Goal: Navigation & Orientation: Find specific page/section

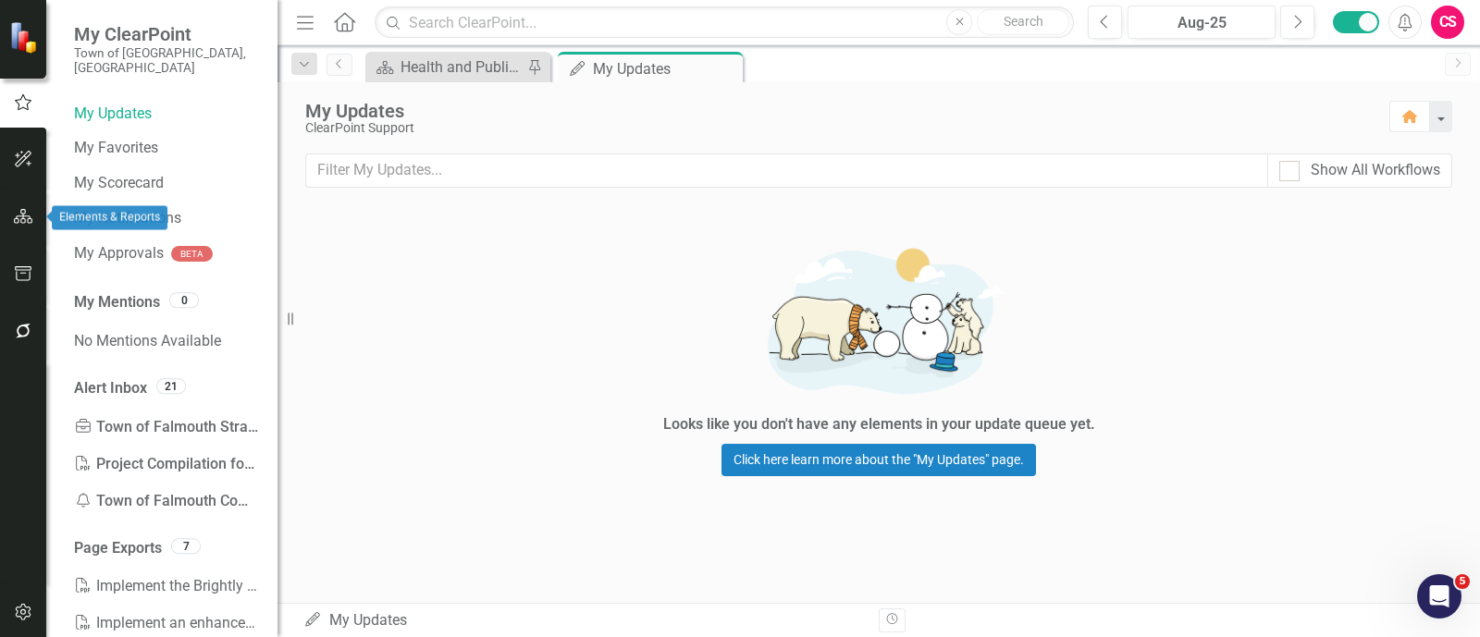
click at [22, 207] on button "button" at bounding box center [24, 217] width 42 height 39
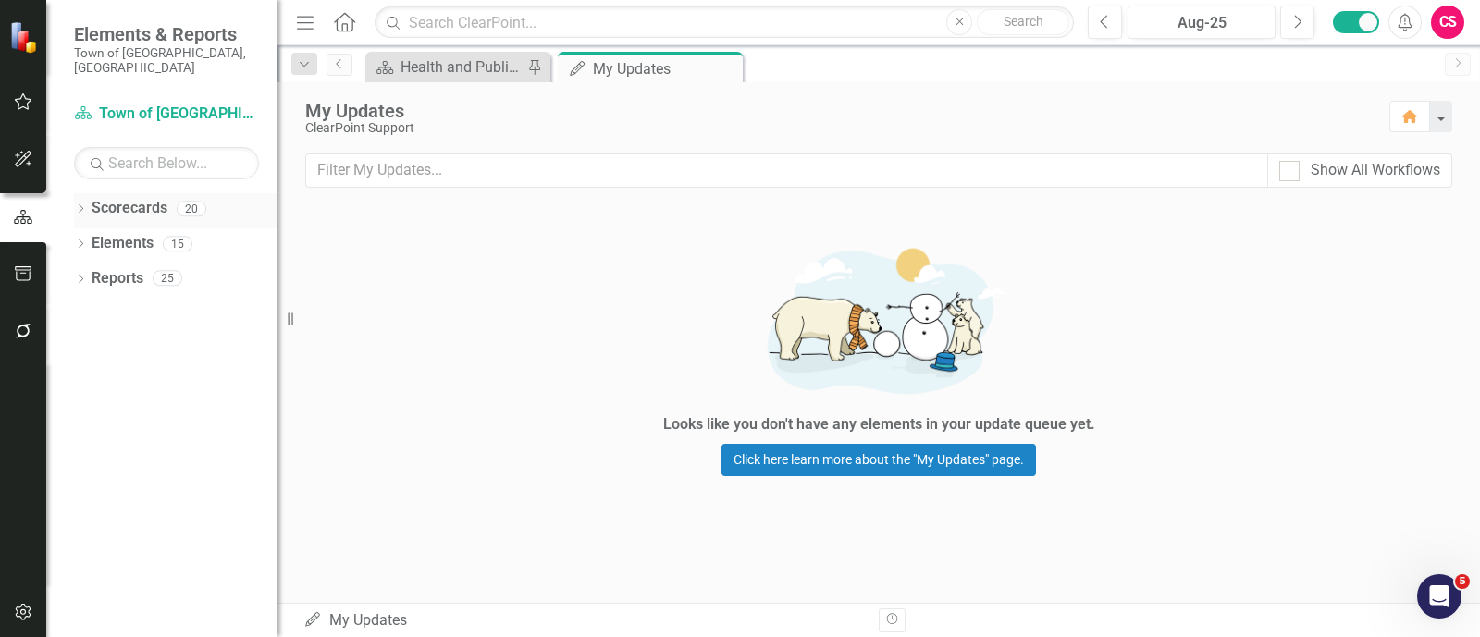
click at [136, 198] on link "Scorecards" at bounding box center [130, 208] width 76 height 21
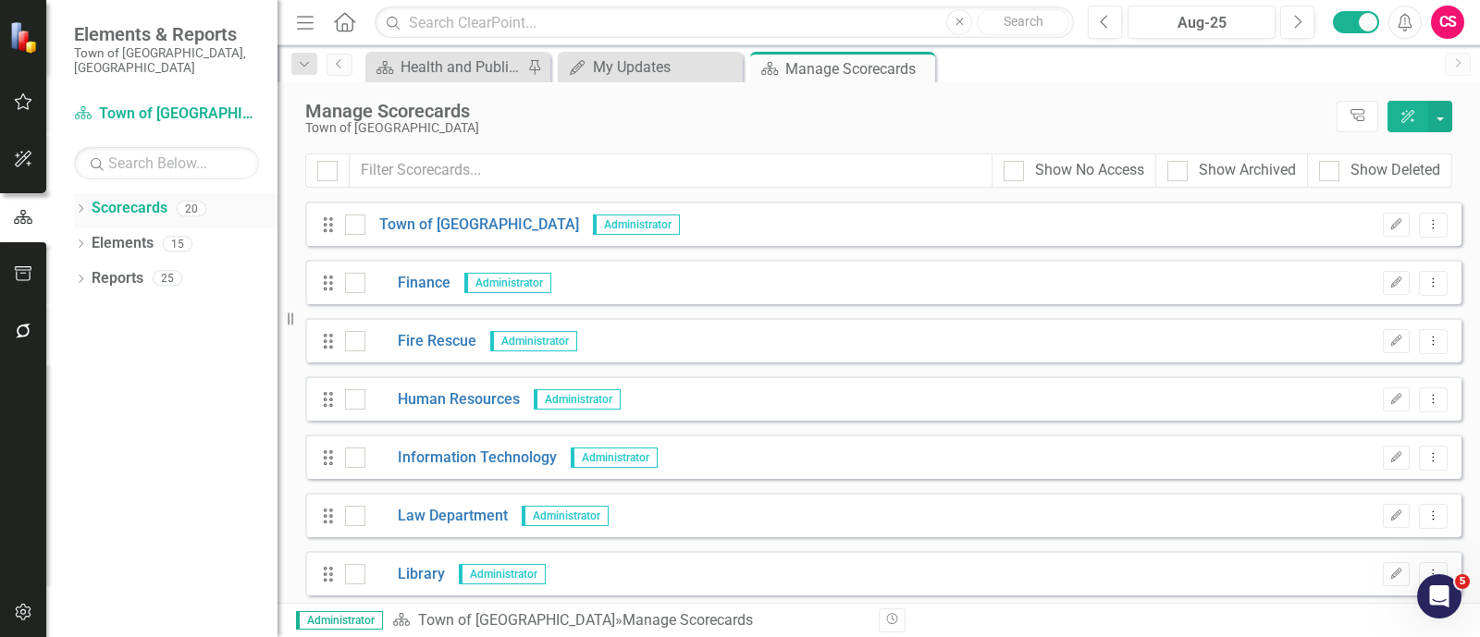
click at [81, 204] on icon at bounding box center [81, 208] width 5 height 8
click at [85, 228] on div "Dropdown Town of [GEOGRAPHIC_DATA]" at bounding box center [180, 243] width 194 height 31
click at [91, 238] on icon "Dropdown" at bounding box center [90, 243] width 14 height 11
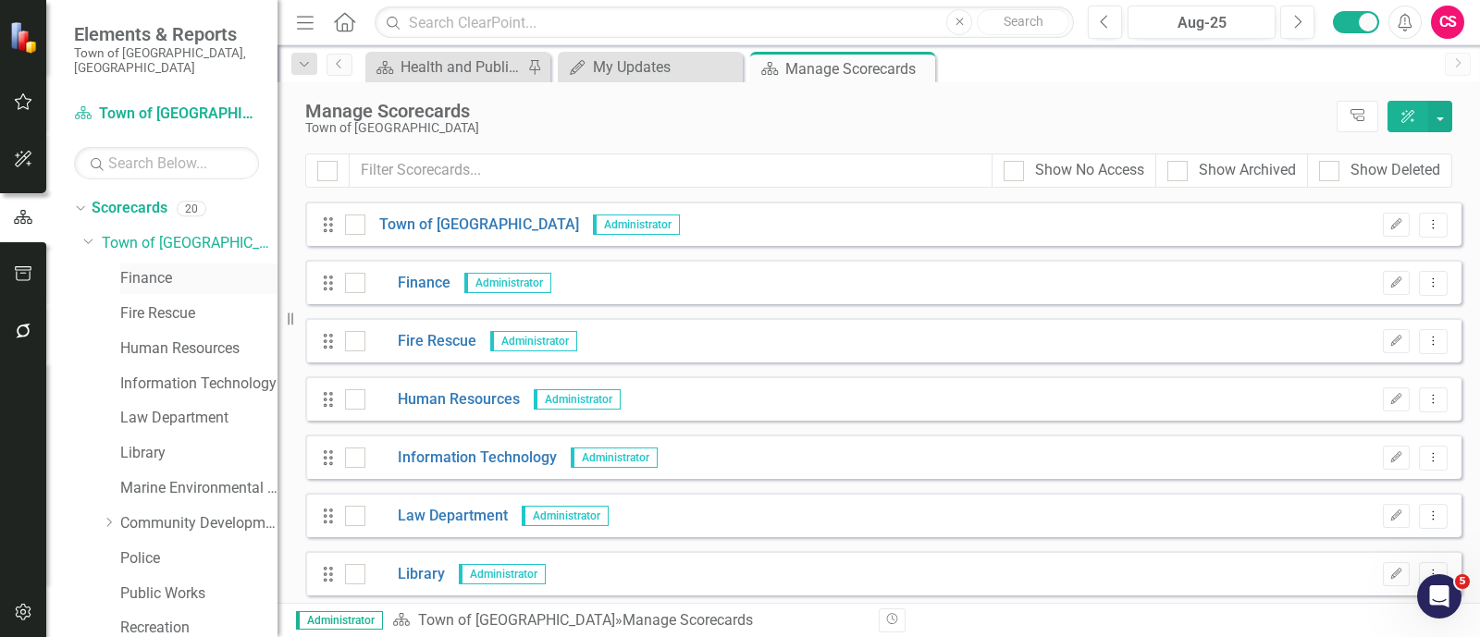
click at [180, 268] on link "Finance" at bounding box center [198, 278] width 157 height 21
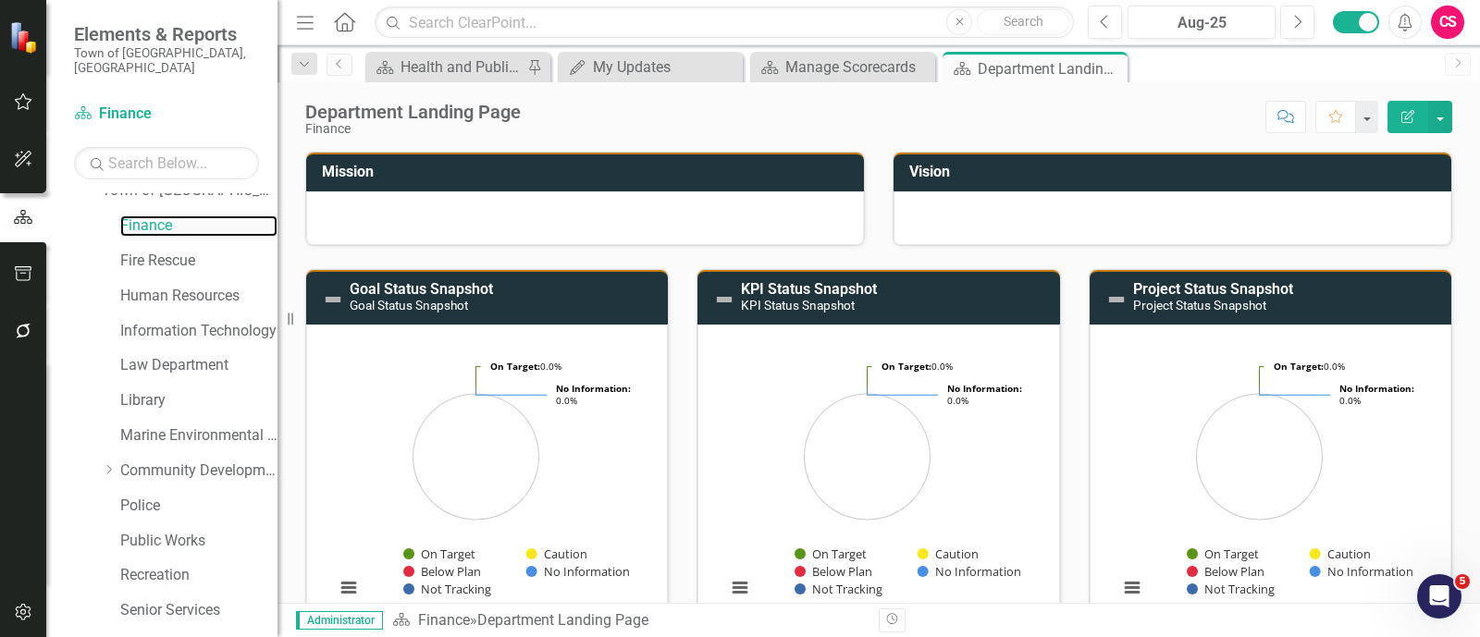
scroll to position [171, 0]
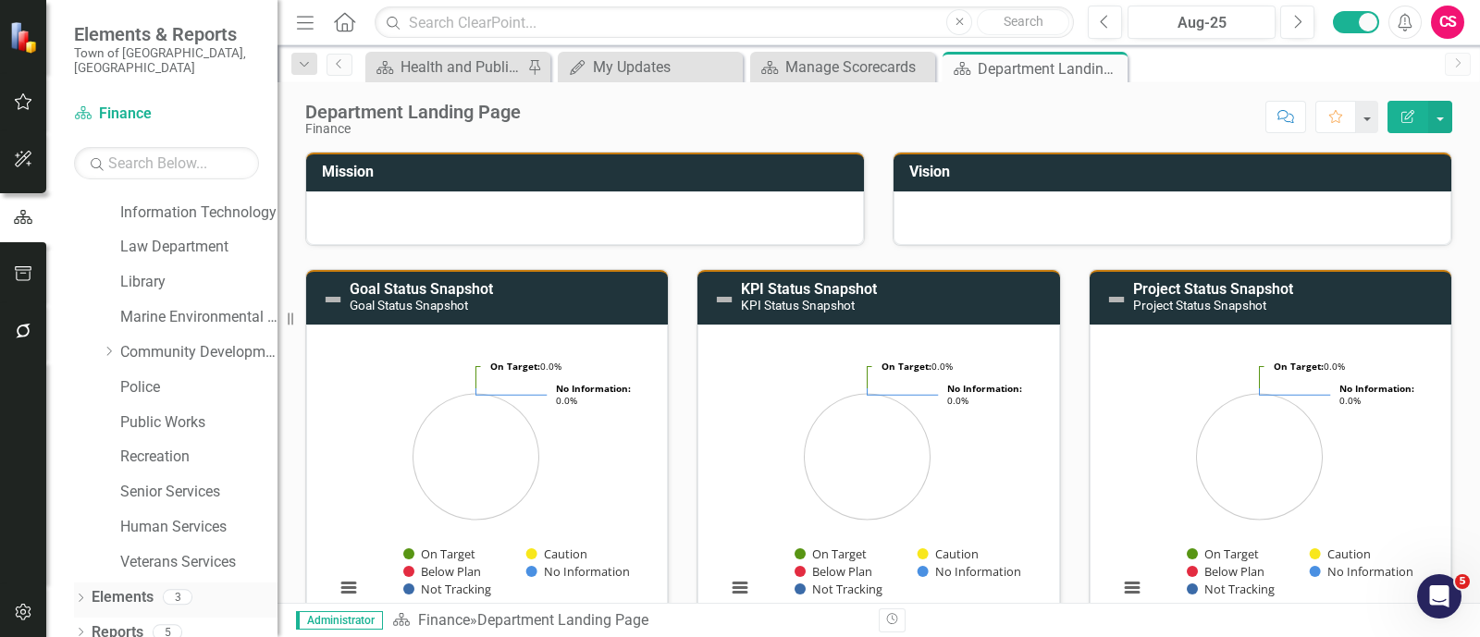
click at [125, 587] on link "Elements" at bounding box center [123, 597] width 62 height 21
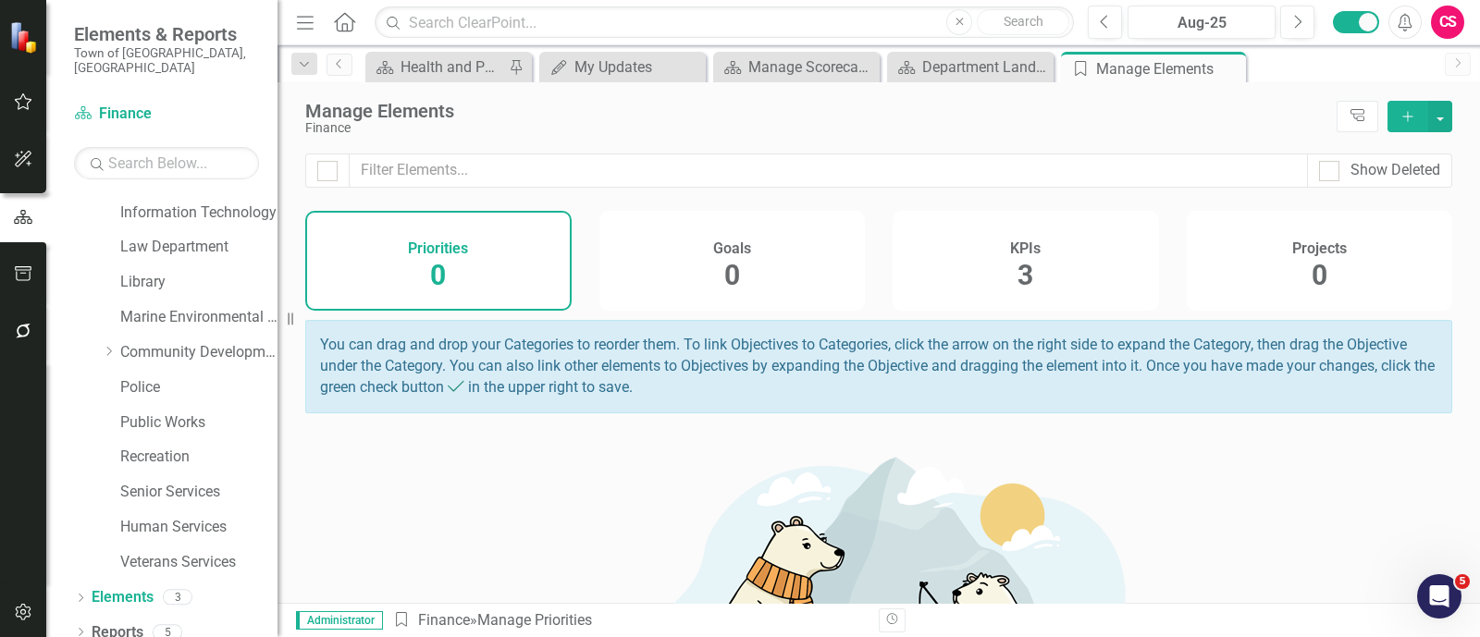
click at [974, 267] on div "KPIs 3" at bounding box center [1025, 261] width 266 height 100
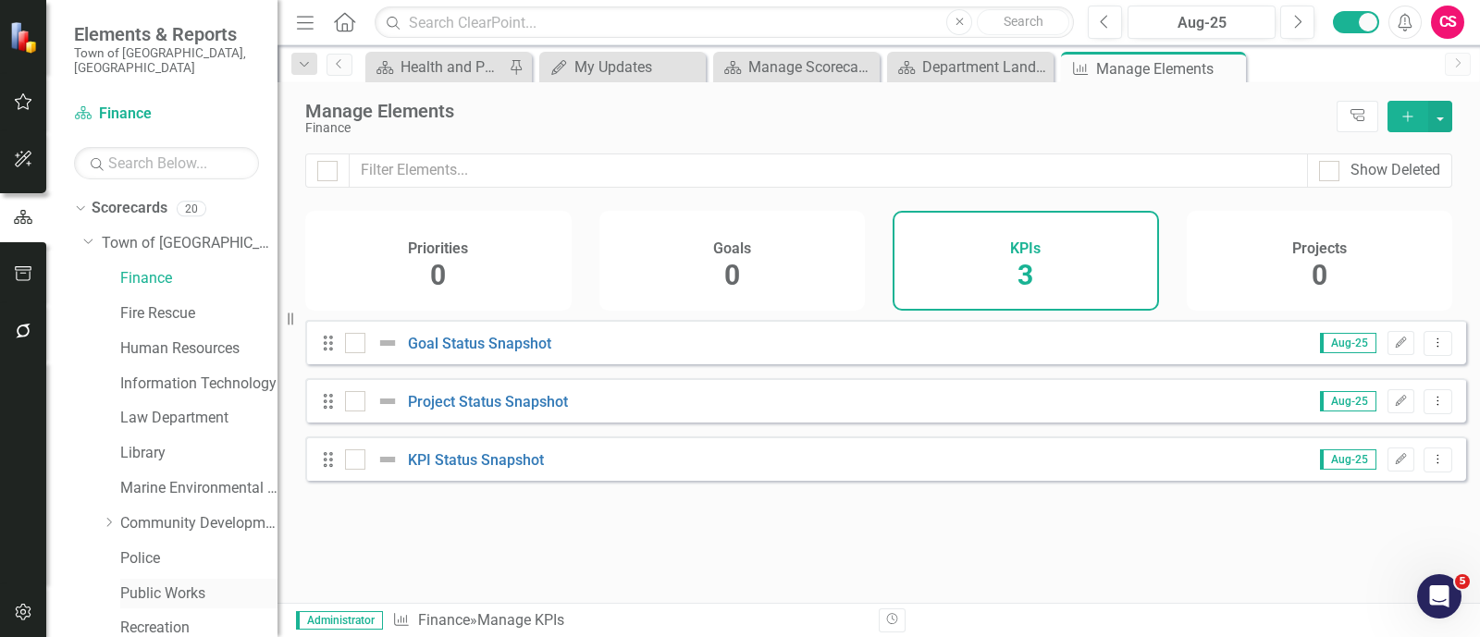
scroll to position [171, 0]
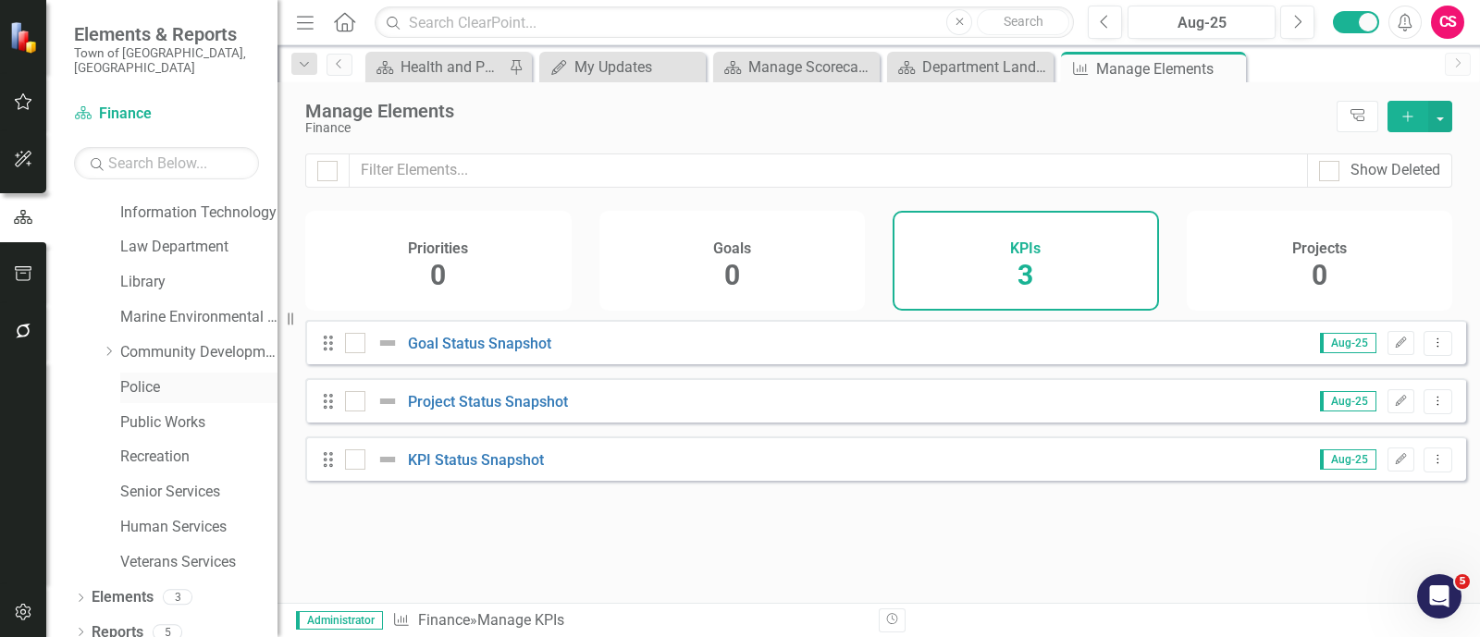
click at [163, 377] on link "Police" at bounding box center [198, 387] width 157 height 21
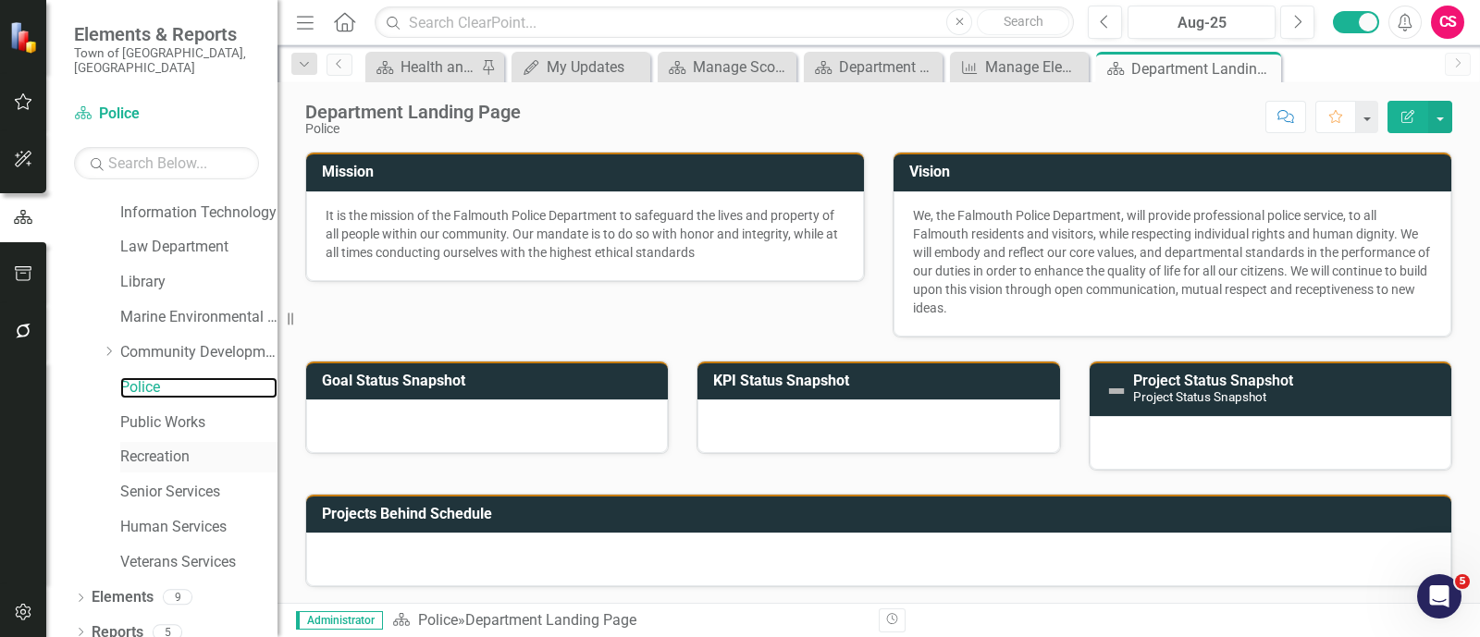
scroll to position [45, 0]
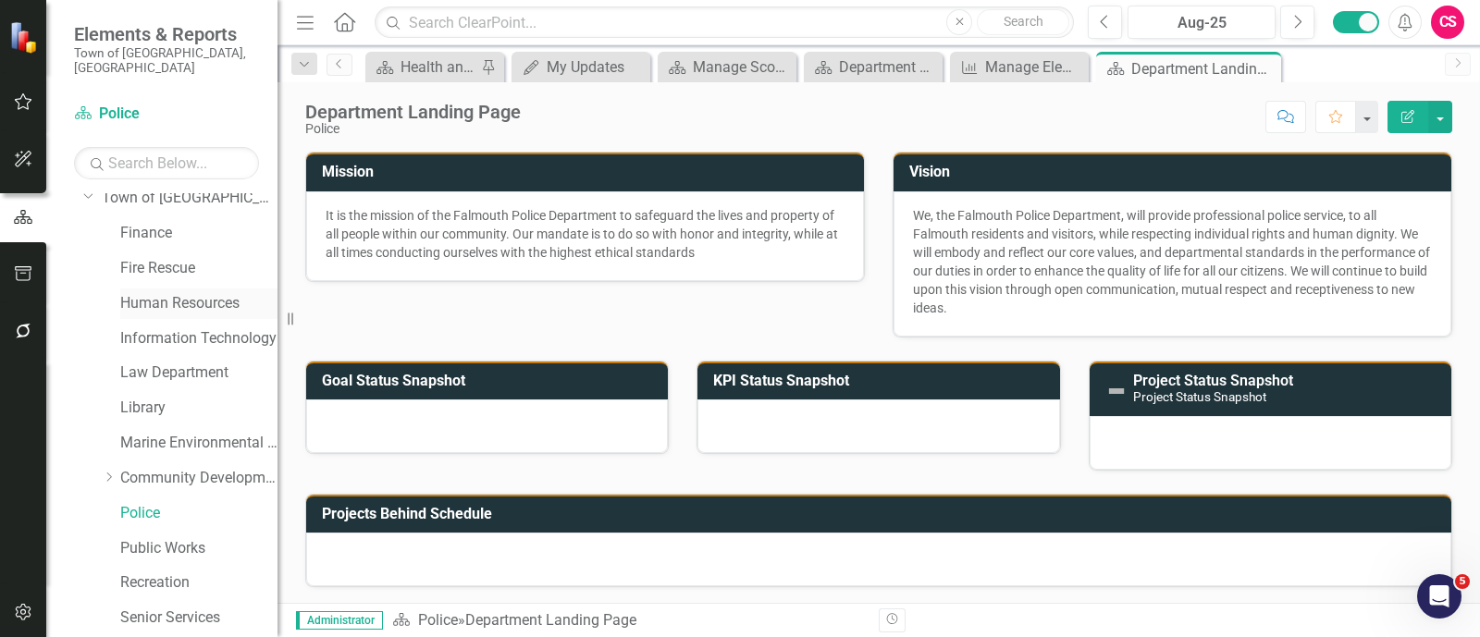
click at [185, 310] on link "Human Resources" at bounding box center [198, 303] width 157 height 21
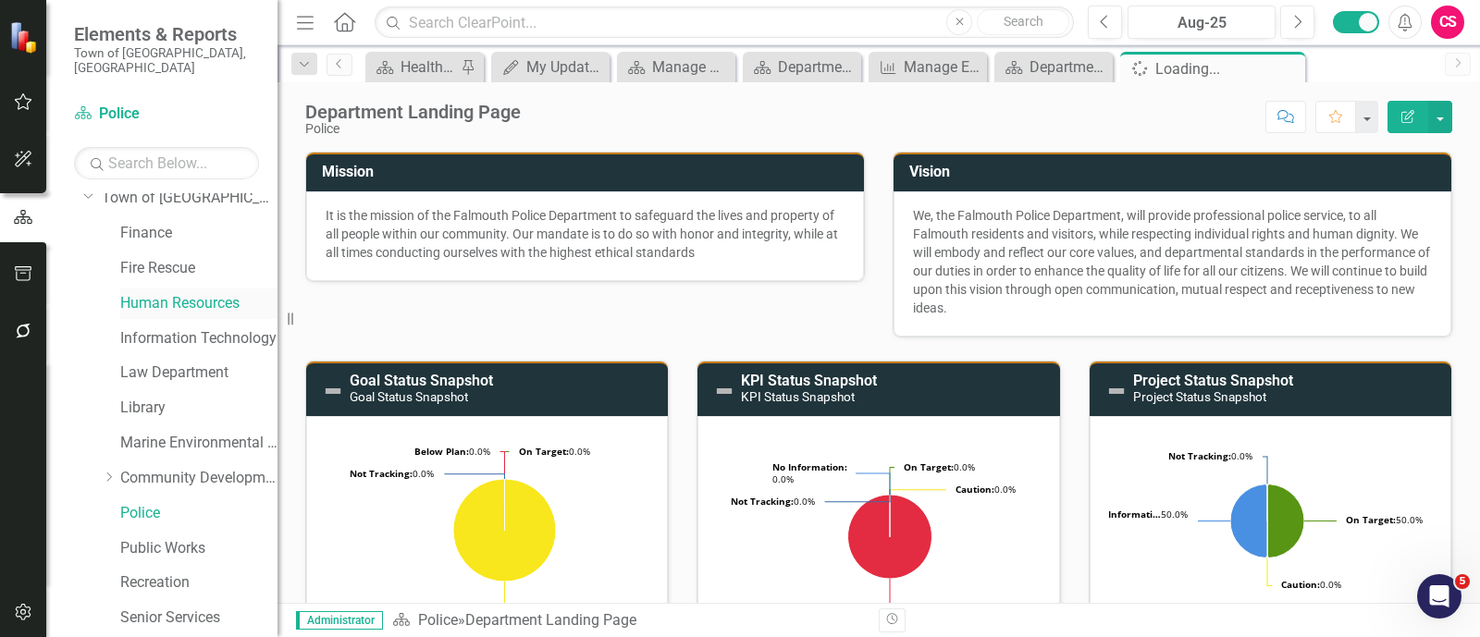
scroll to position [13, 0]
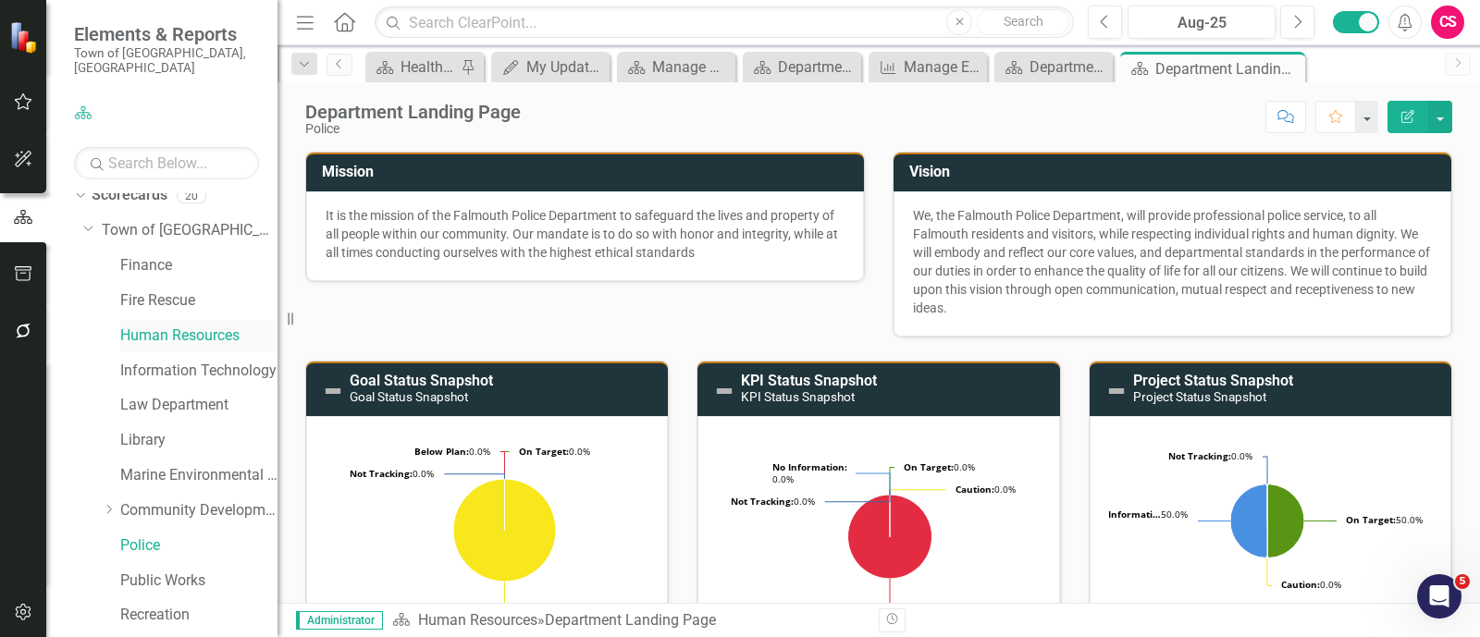
click at [182, 326] on link "Human Resources" at bounding box center [198, 336] width 157 height 21
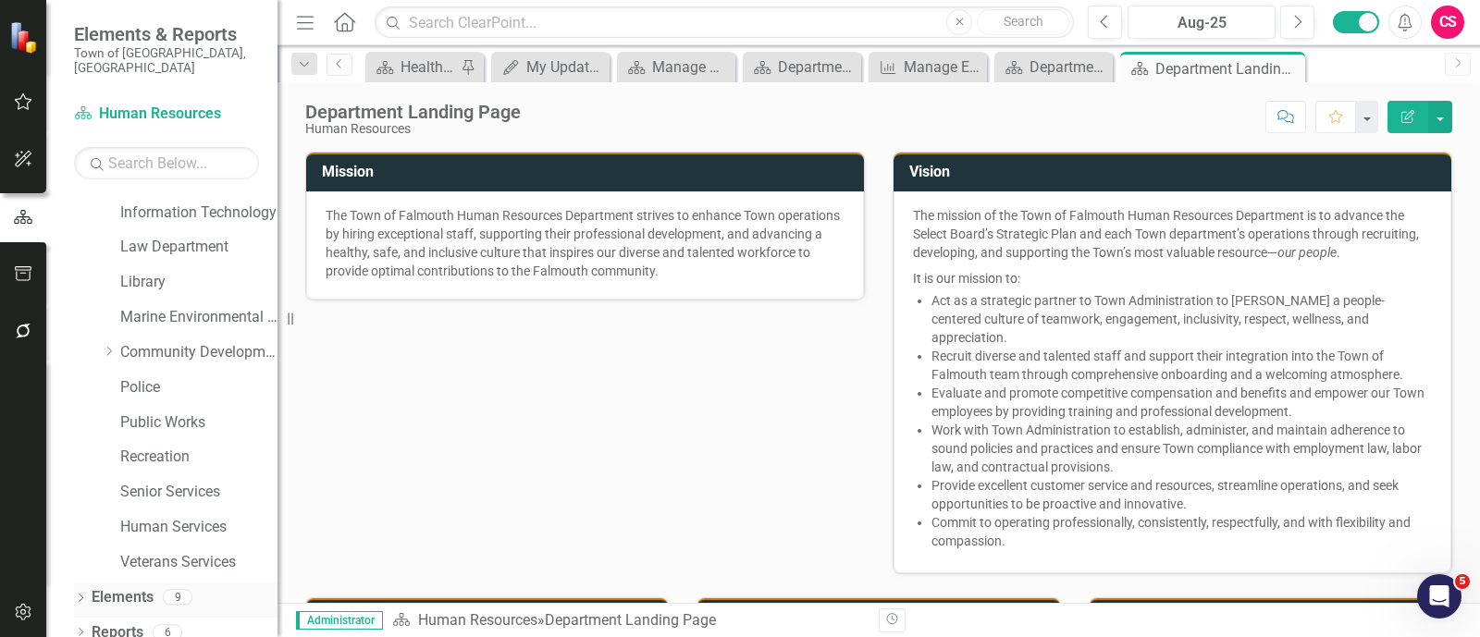
click at [143, 587] on link "Elements" at bounding box center [123, 597] width 62 height 21
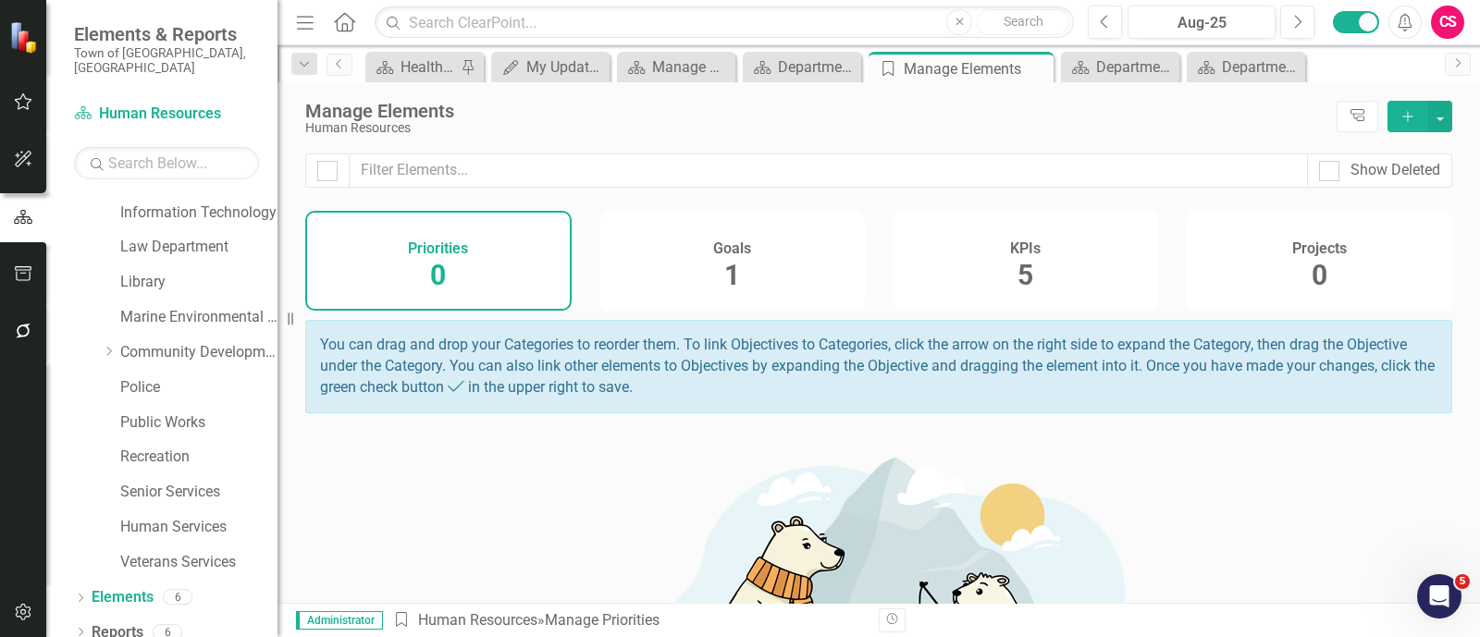
click at [781, 247] on div "Goals 1" at bounding box center [732, 261] width 266 height 100
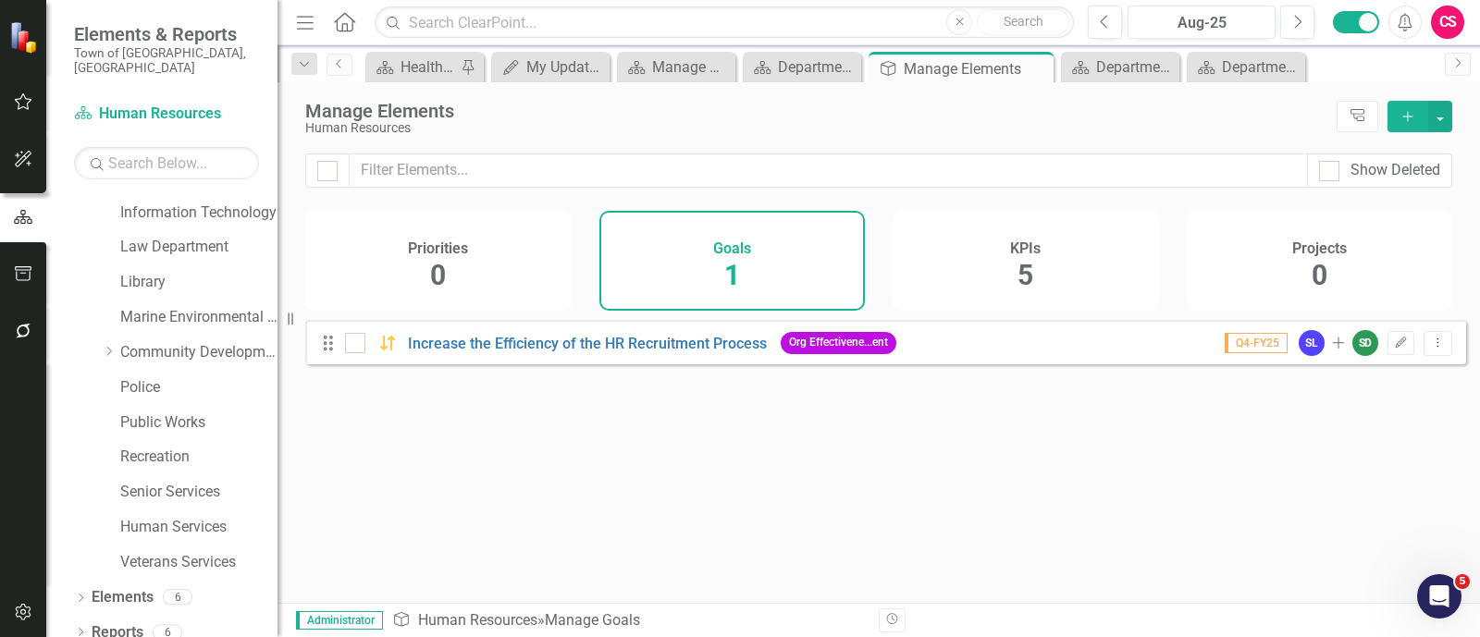
click at [999, 244] on div "KPIs 5" at bounding box center [1025, 261] width 266 height 100
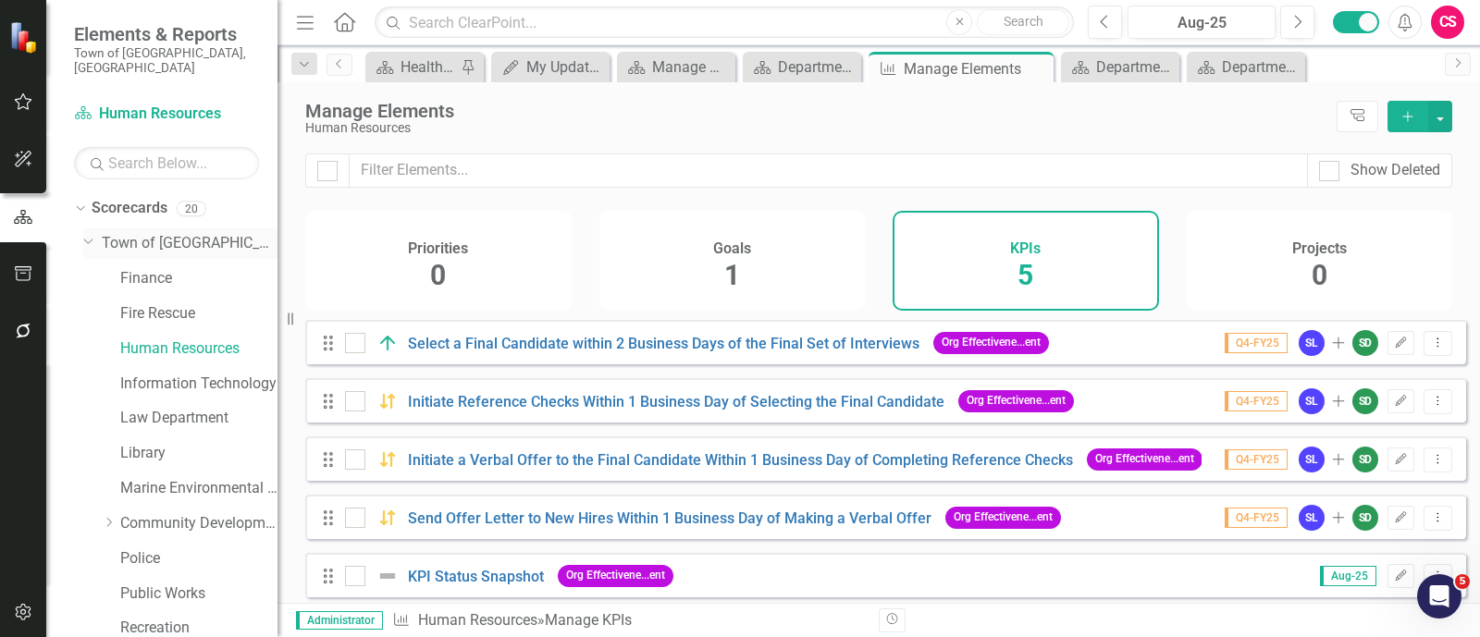
click at [92, 233] on icon "Dropdown" at bounding box center [88, 240] width 11 height 14
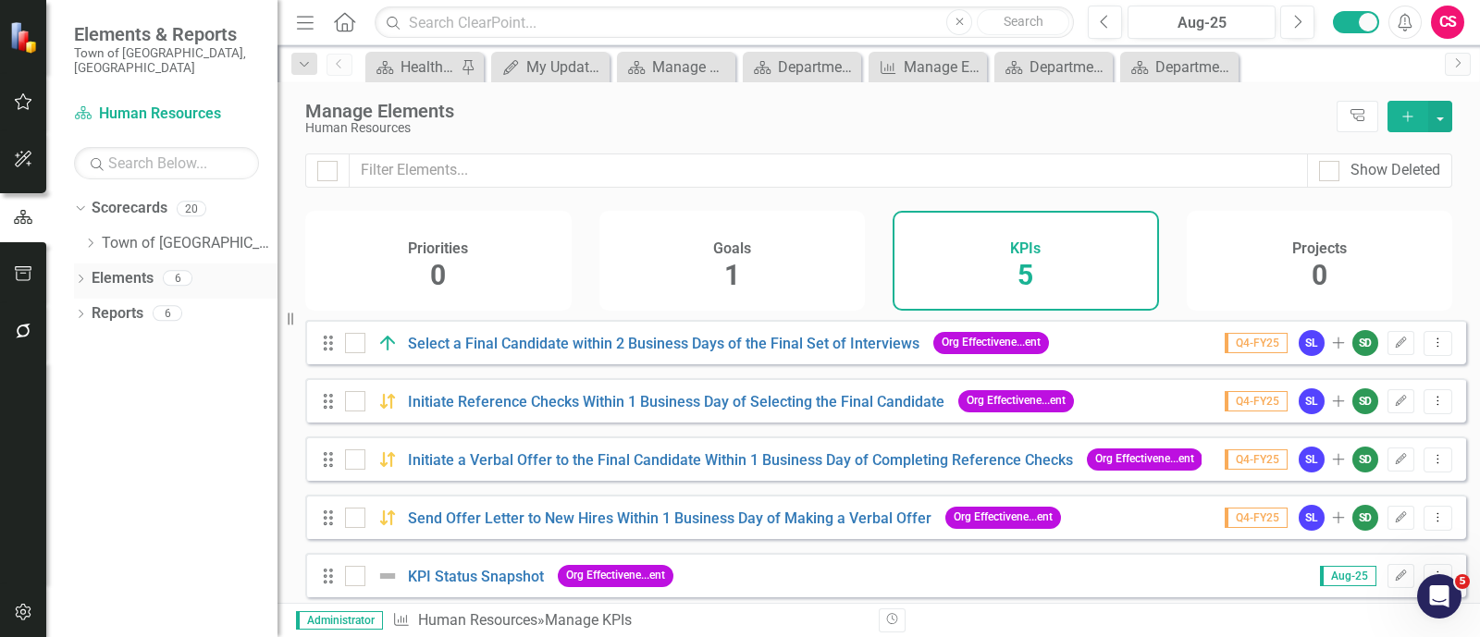
click at [106, 268] on link "Elements" at bounding box center [123, 278] width 62 height 21
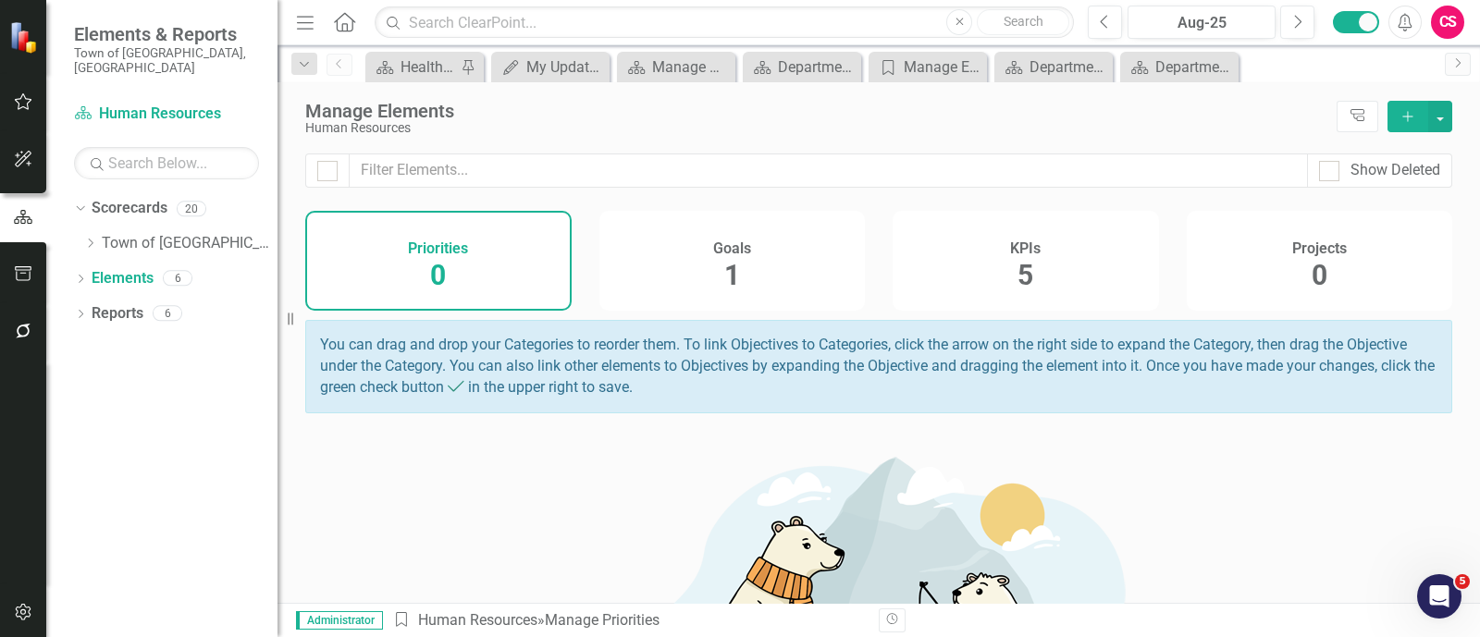
click at [775, 273] on div "Goals 1" at bounding box center [732, 261] width 266 height 100
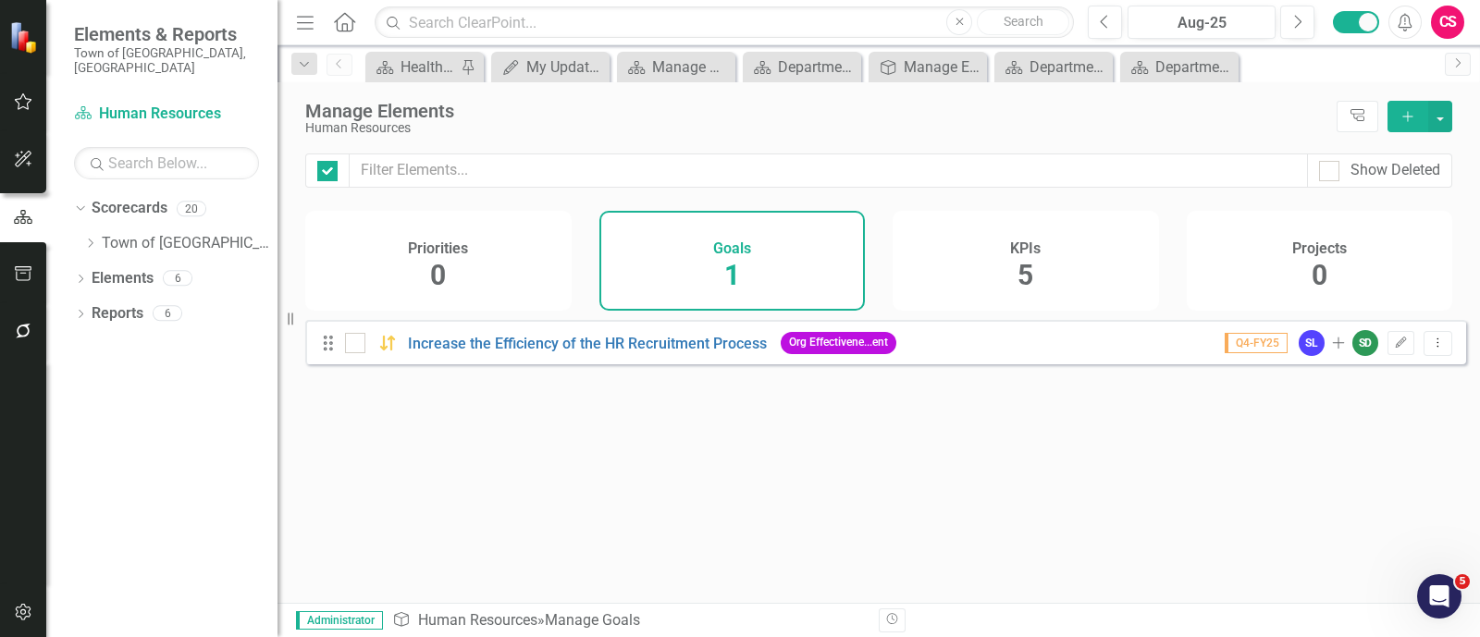
checkbox input "false"
click at [81, 276] on icon "Dropdown" at bounding box center [80, 281] width 13 height 10
click at [94, 238] on icon "Dropdown" at bounding box center [90, 243] width 14 height 11
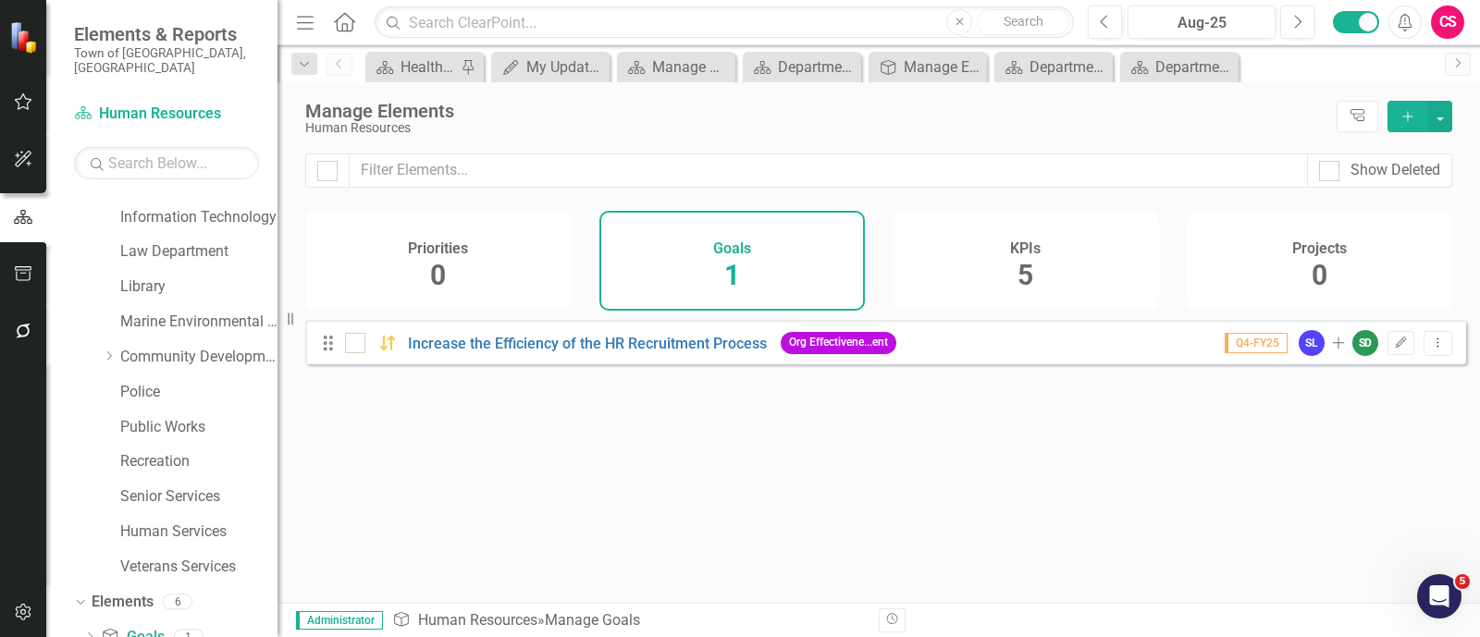
scroll to position [178, 0]
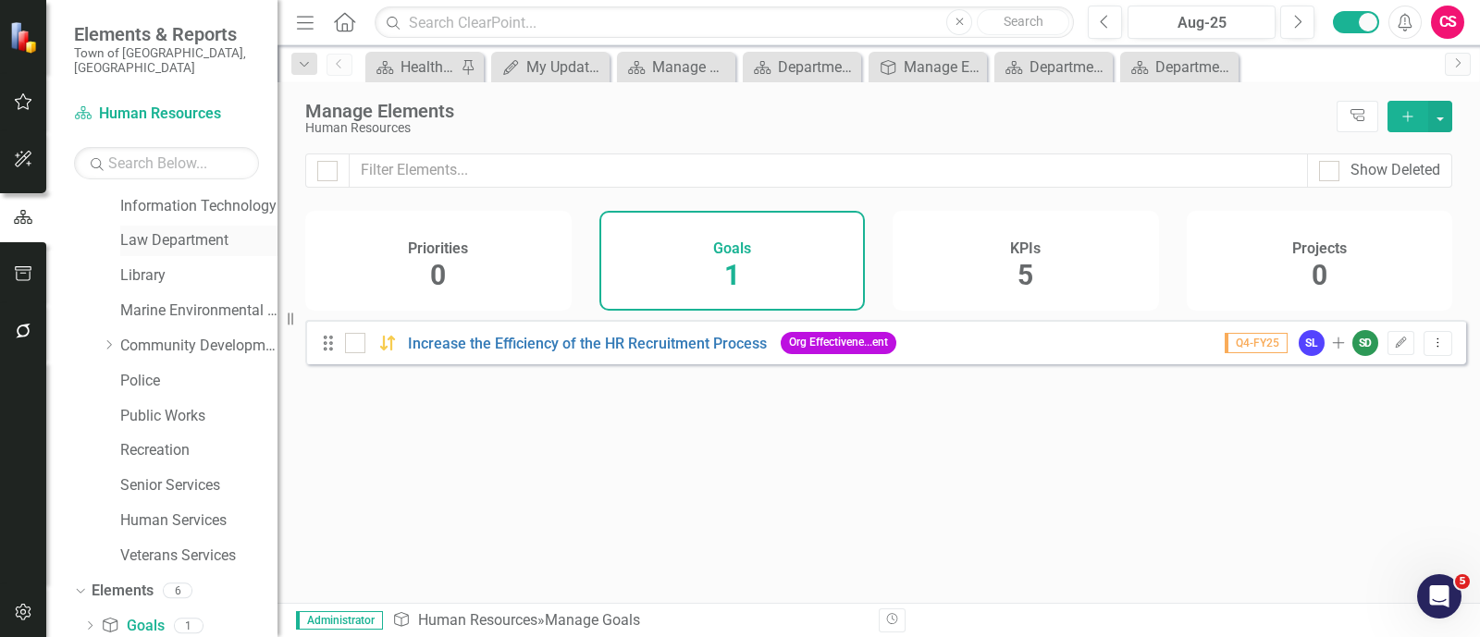
click at [133, 230] on link "Law Department" at bounding box center [198, 240] width 157 height 21
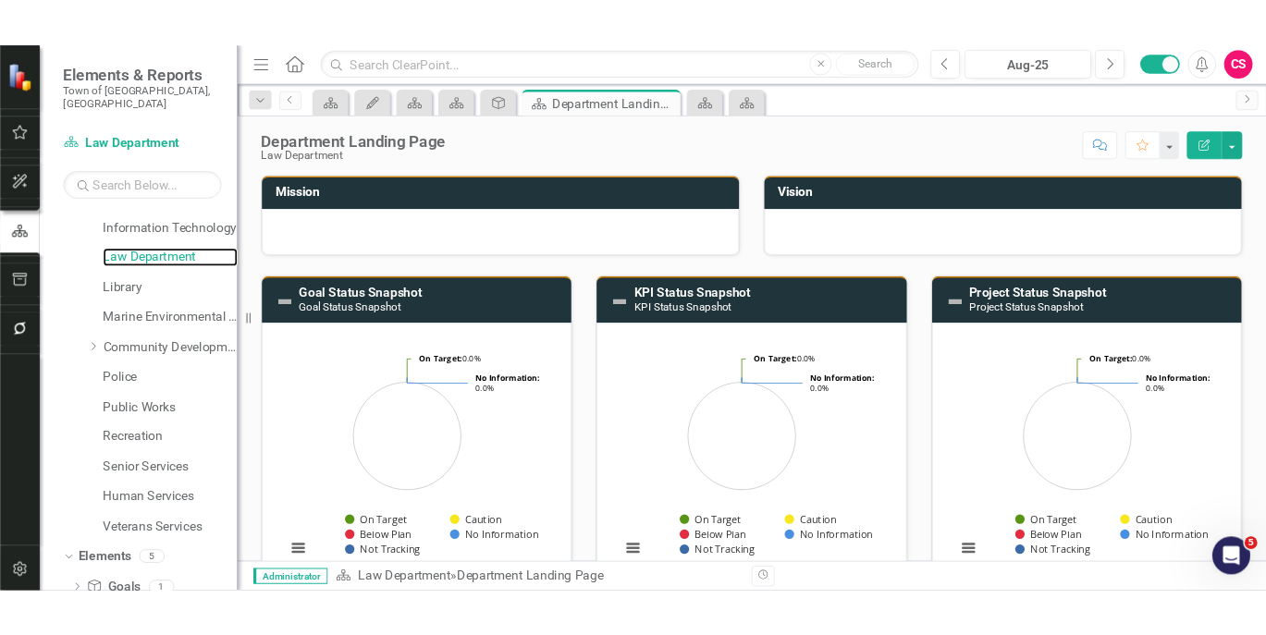
scroll to position [205, 0]
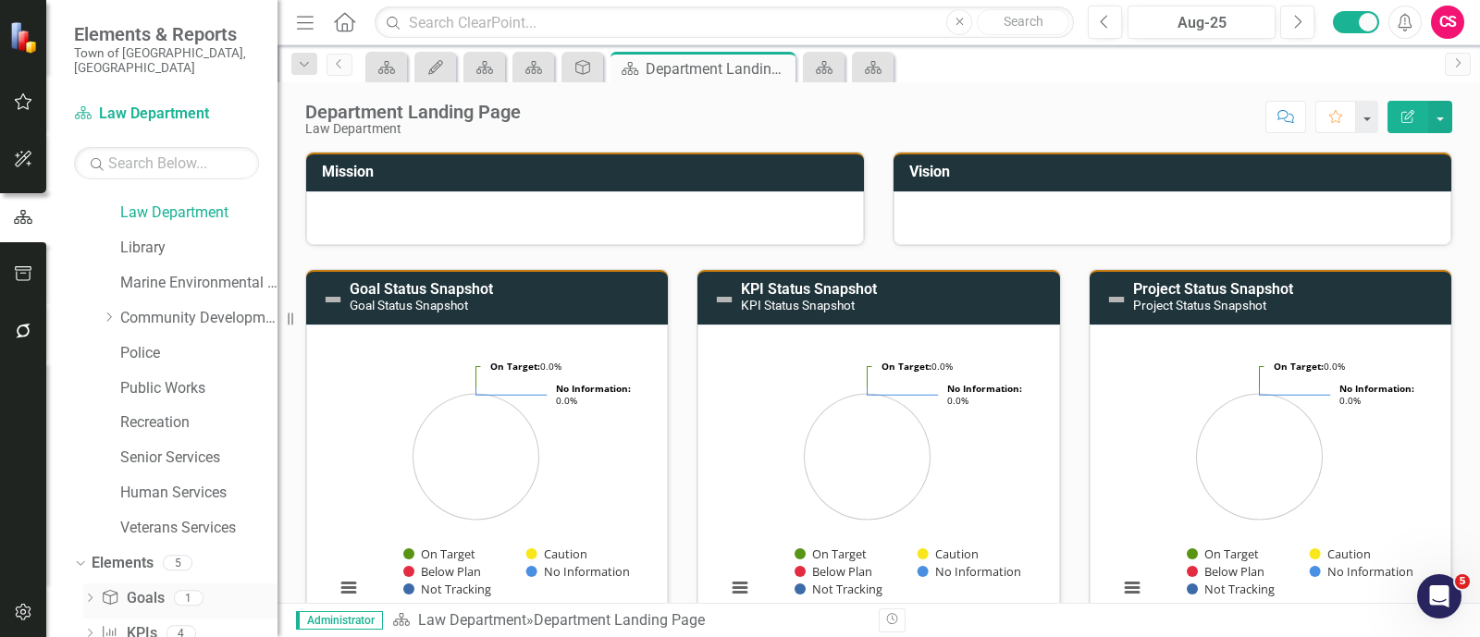
click at [145, 588] on link "Goal Goals" at bounding box center [132, 598] width 63 height 21
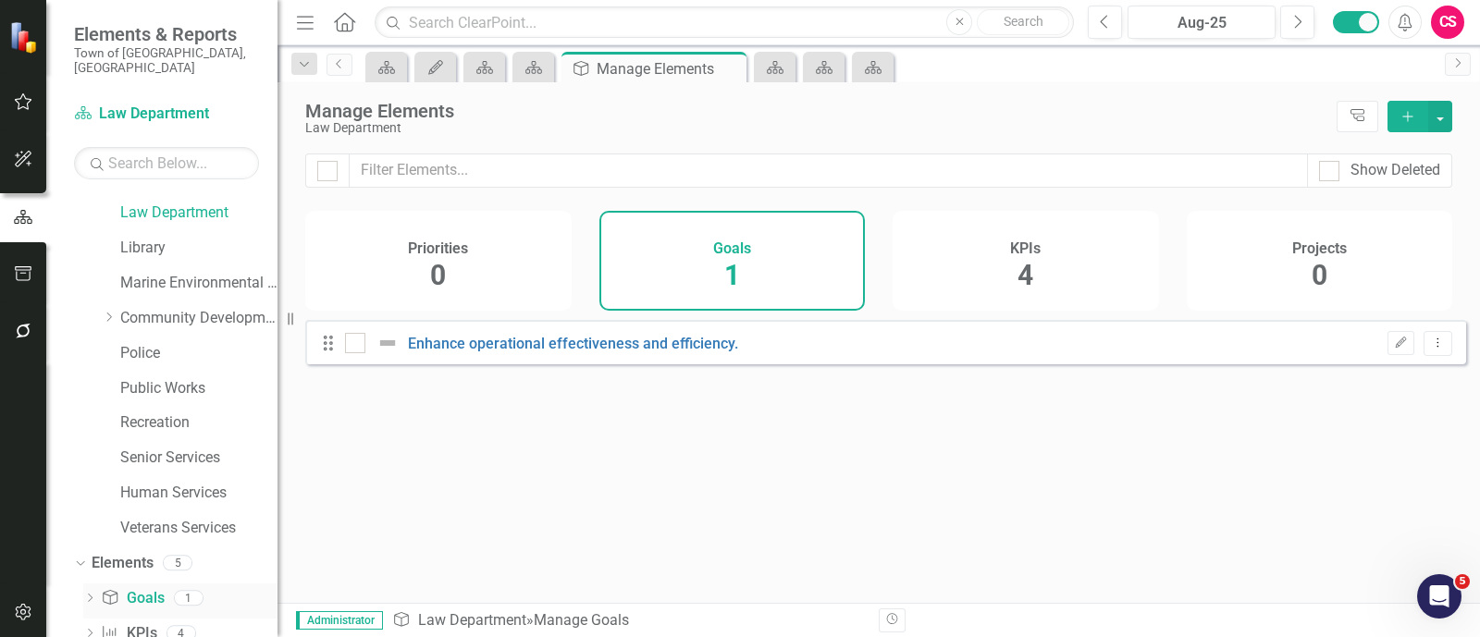
checkbox input "false"
click at [770, 270] on div "Goals 1" at bounding box center [732, 261] width 266 height 100
click at [184, 378] on link "Public Works" at bounding box center [198, 388] width 157 height 21
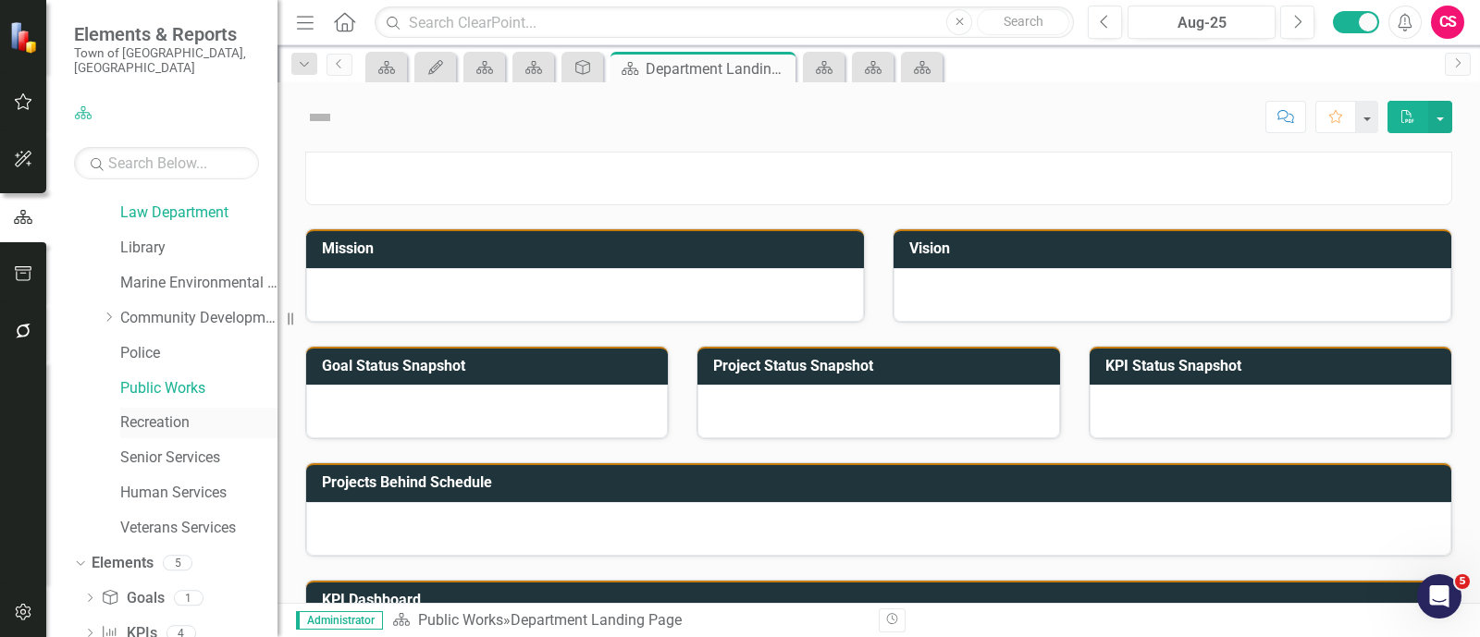
click at [180, 412] on link "Recreation" at bounding box center [198, 422] width 157 height 21
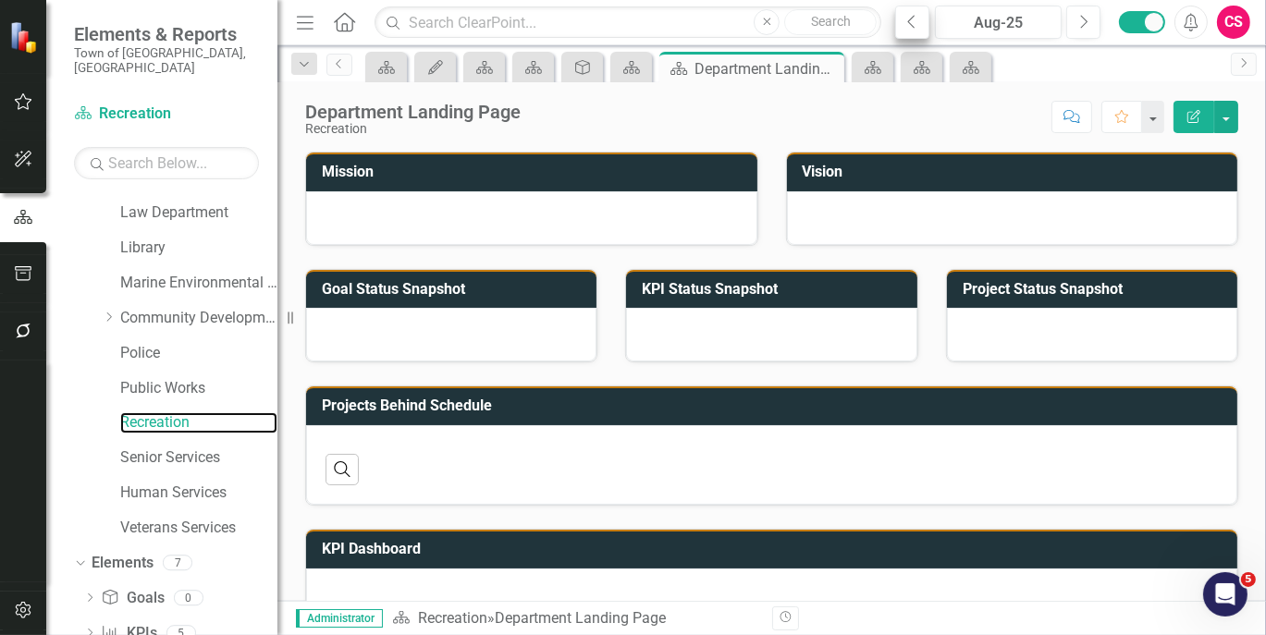
scroll to position [205, 0]
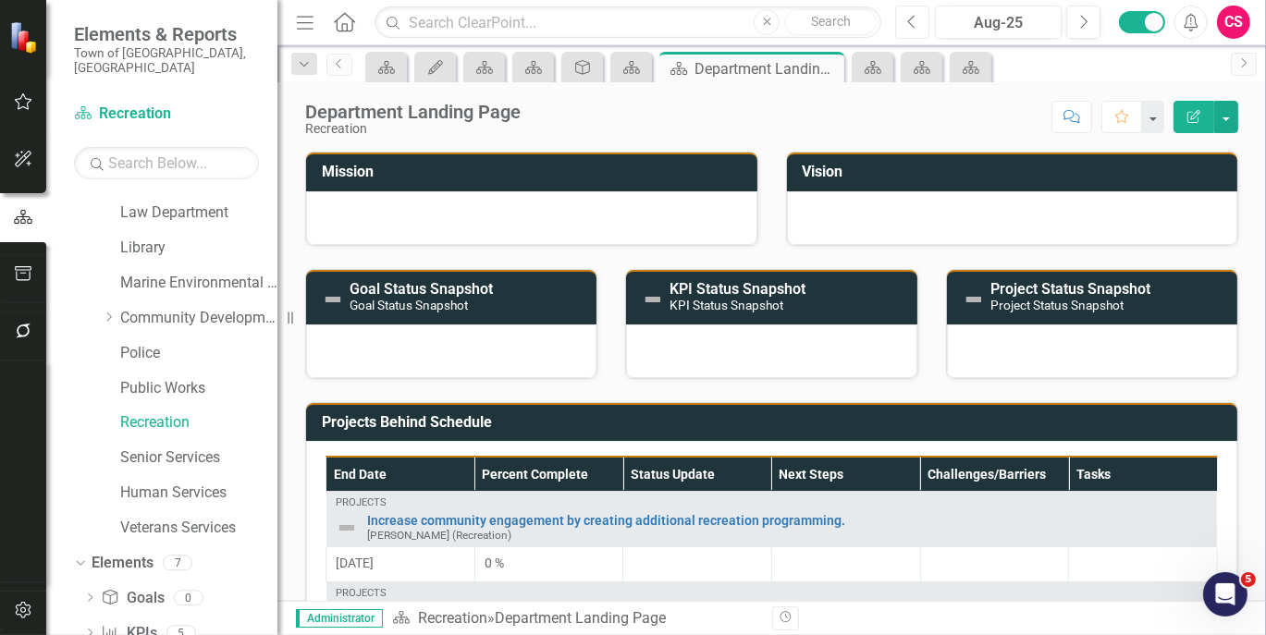
click at [908, 19] on icon "Previous" at bounding box center [912, 22] width 10 height 17
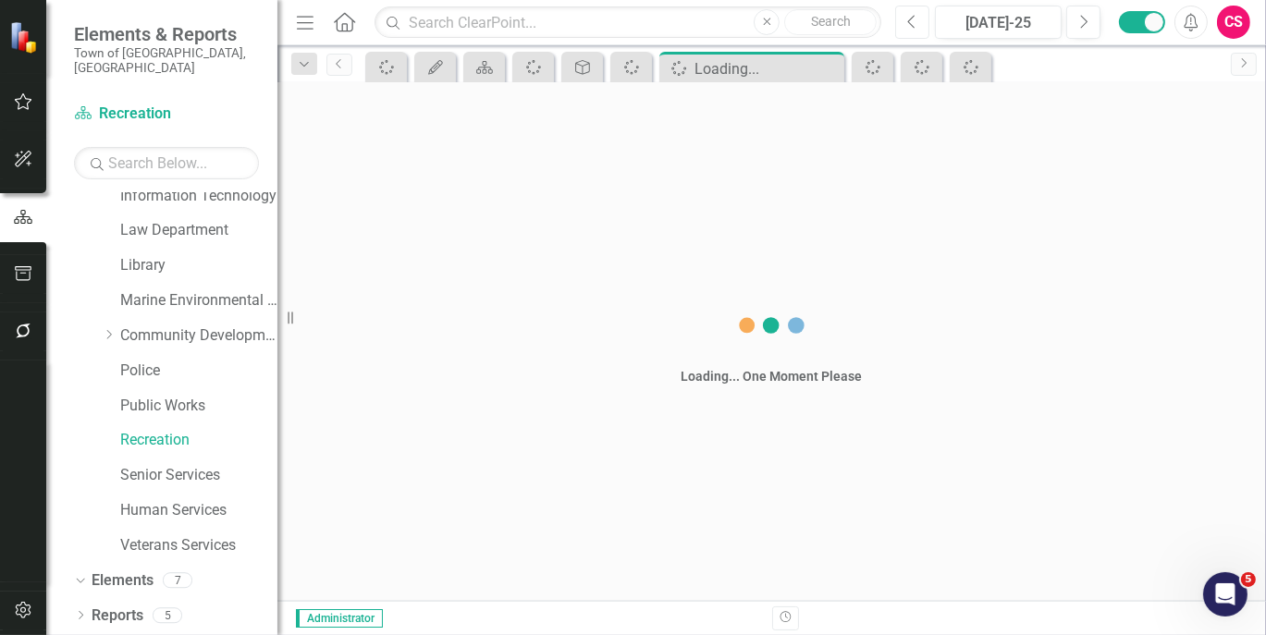
scroll to position [205, 0]
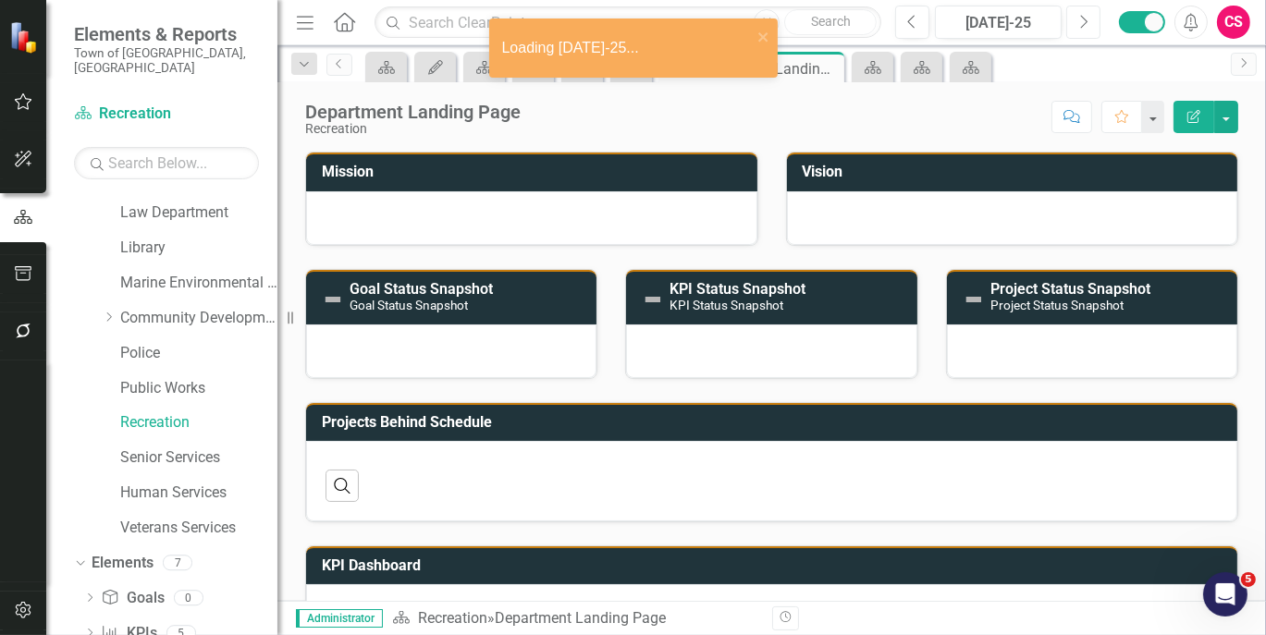
click at [1087, 20] on icon "button" at bounding box center [1084, 21] width 7 height 13
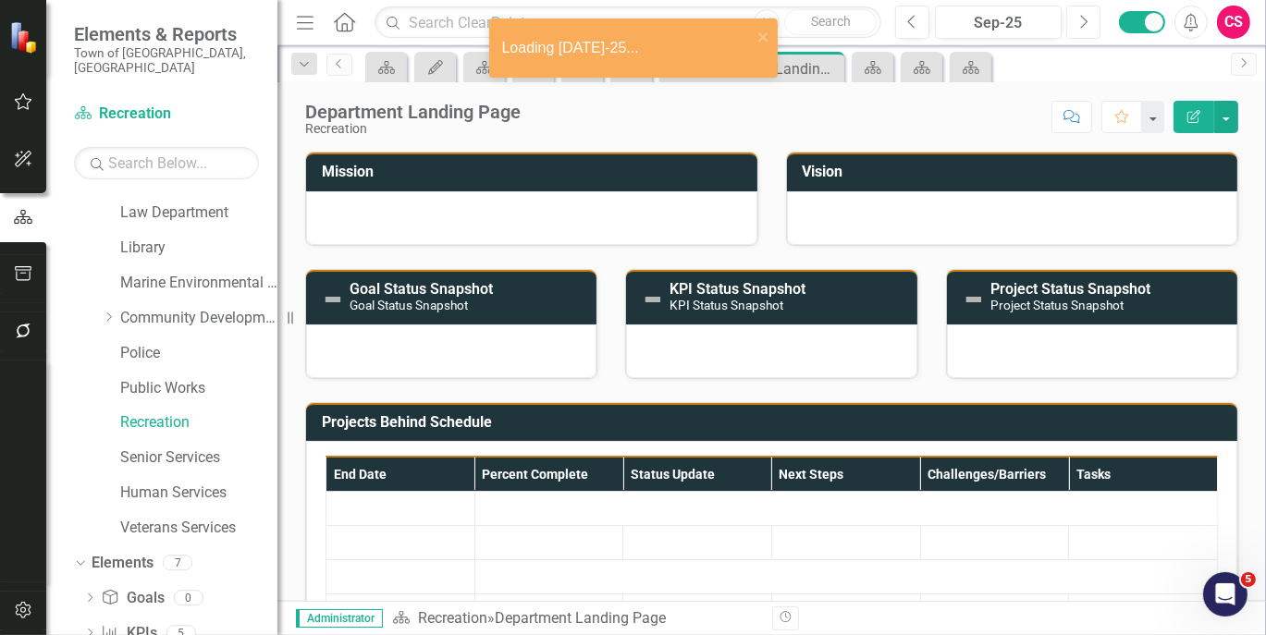
click at [1087, 20] on icon "button" at bounding box center [1084, 21] width 7 height 13
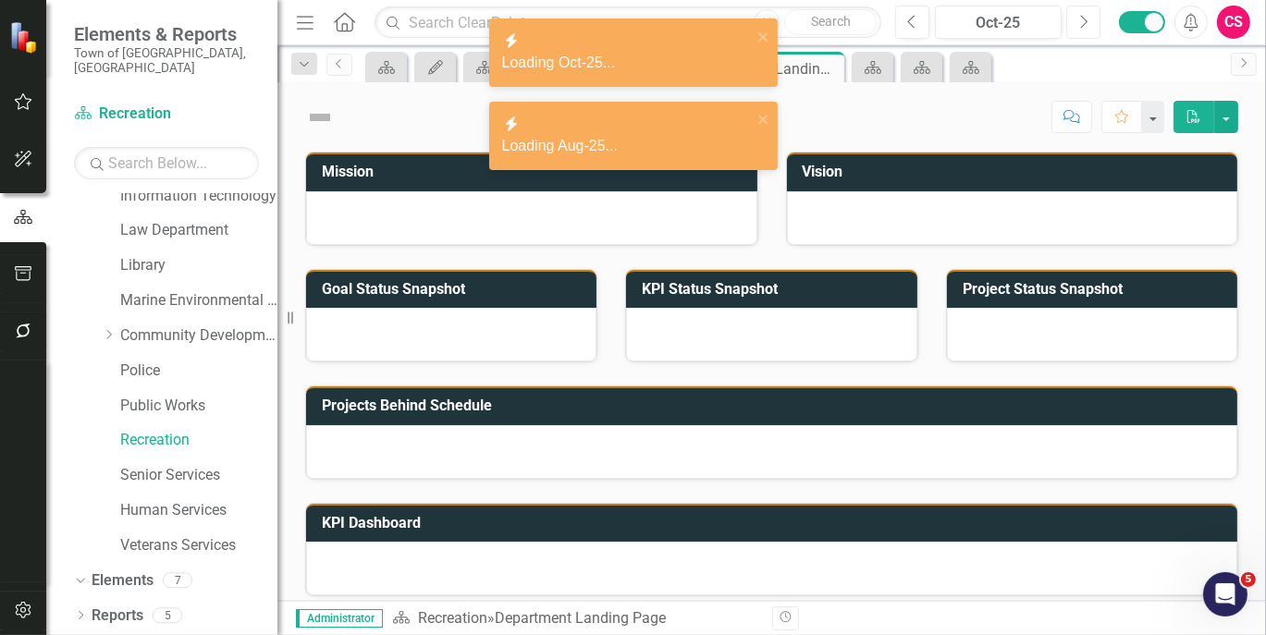
scroll to position [205, 0]
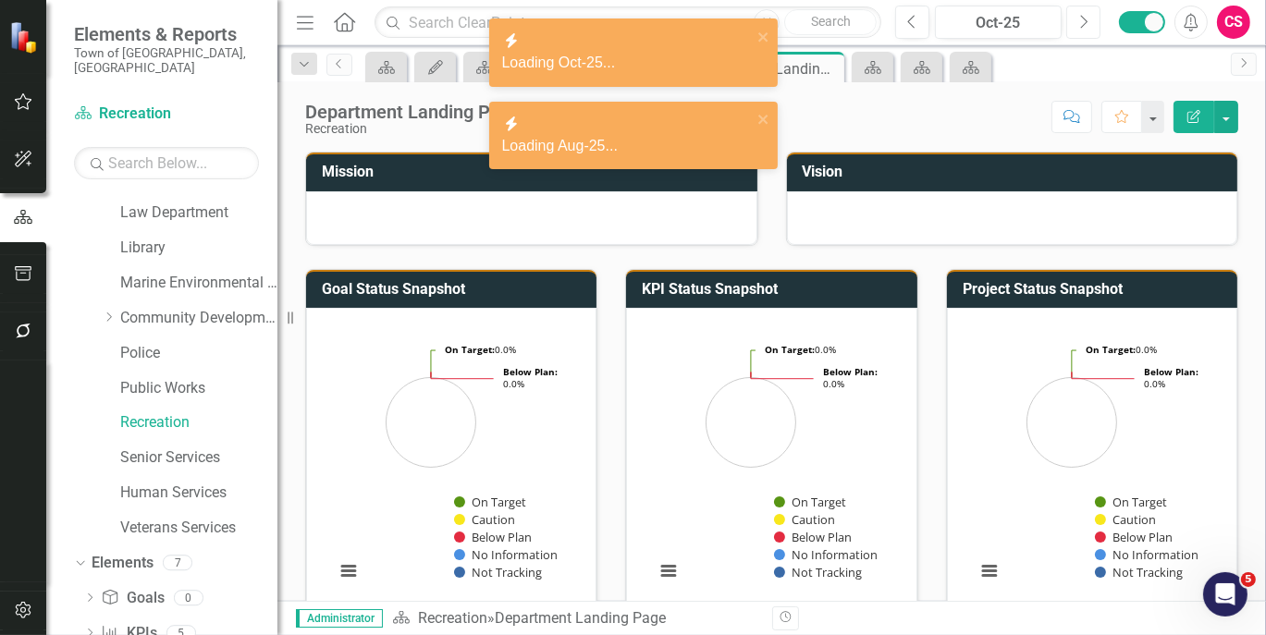
click at [1087, 20] on icon "button" at bounding box center [1084, 21] width 7 height 13
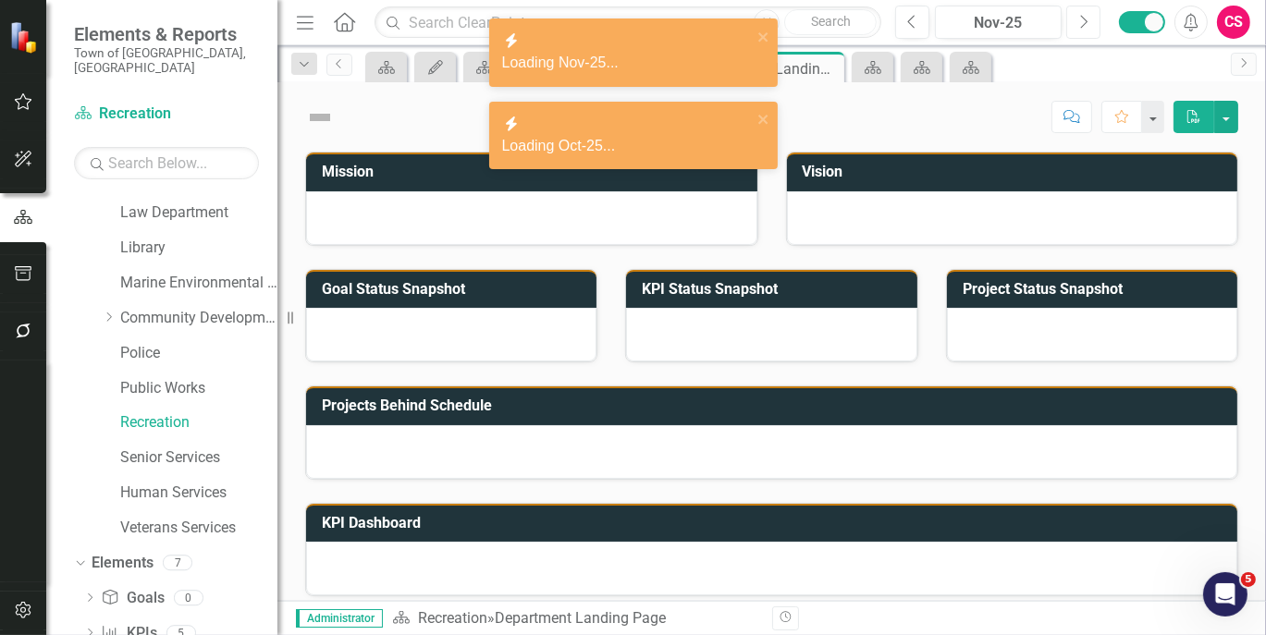
scroll to position [205, 0]
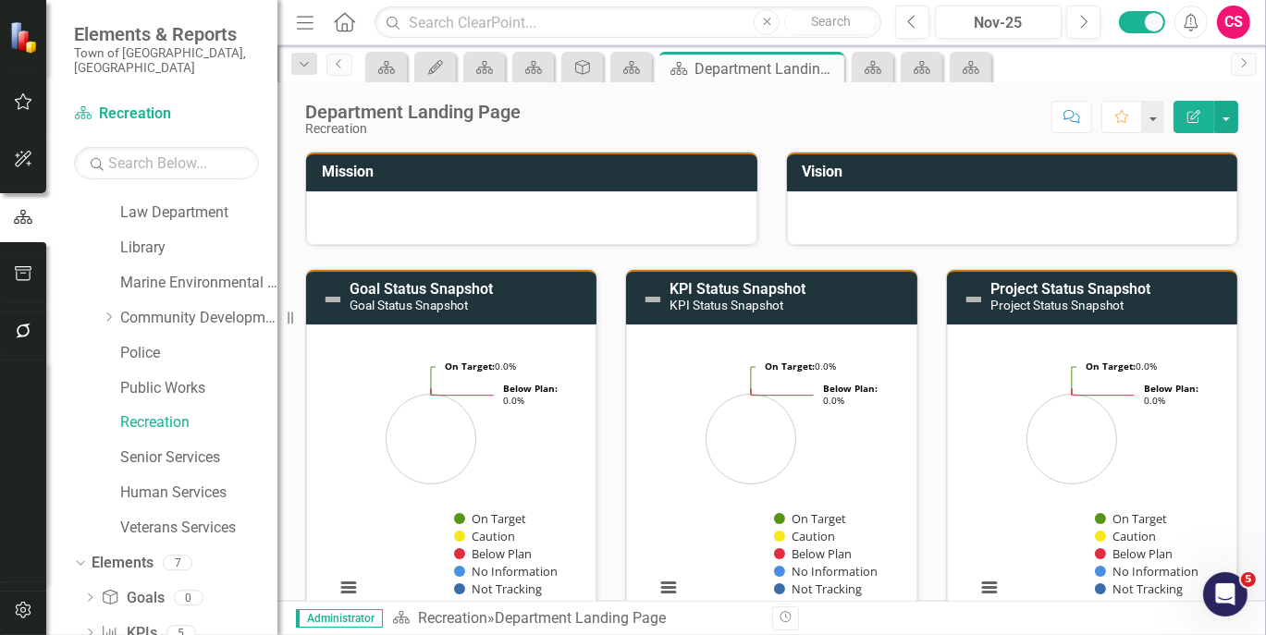
click at [583, 126] on div "Score: N/A Nov-25 Completed Comment Favorite Edit Report" at bounding box center [884, 116] width 708 height 31
click at [960, 119] on div "Score: N/A Nov-25 Completed Comment Favorite Edit Report" at bounding box center [884, 116] width 708 height 31
click at [915, 19] on icon "Previous" at bounding box center [912, 22] width 10 height 17
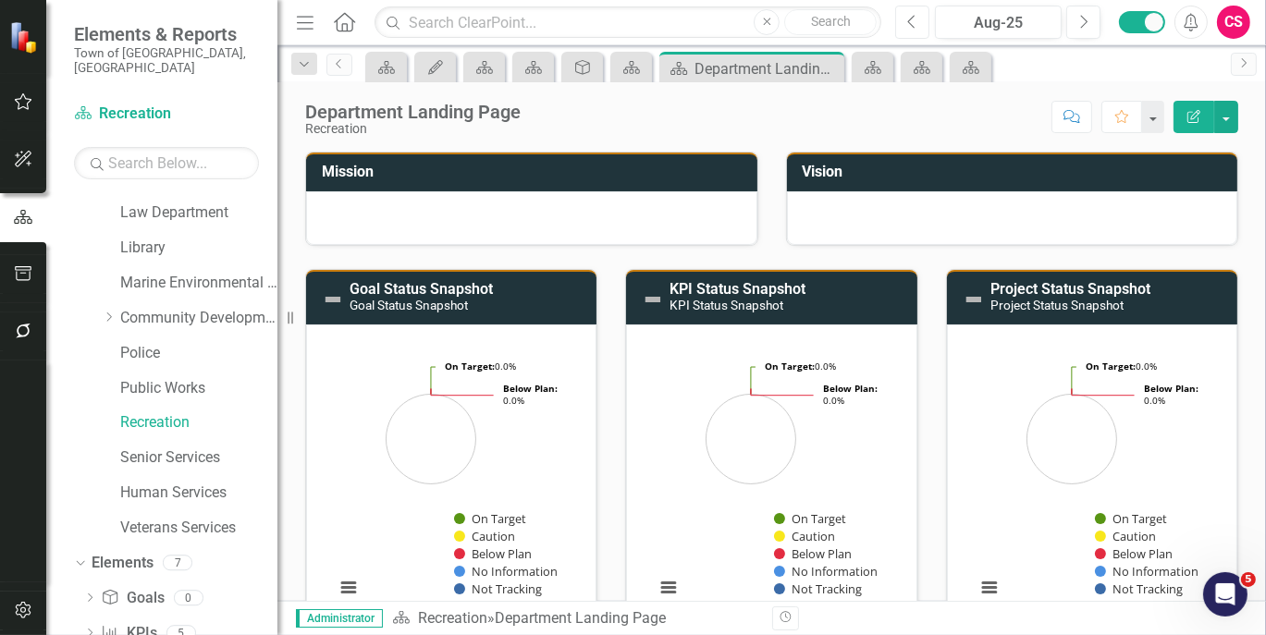
click at [915, 19] on icon "Previous" at bounding box center [912, 22] width 10 height 17
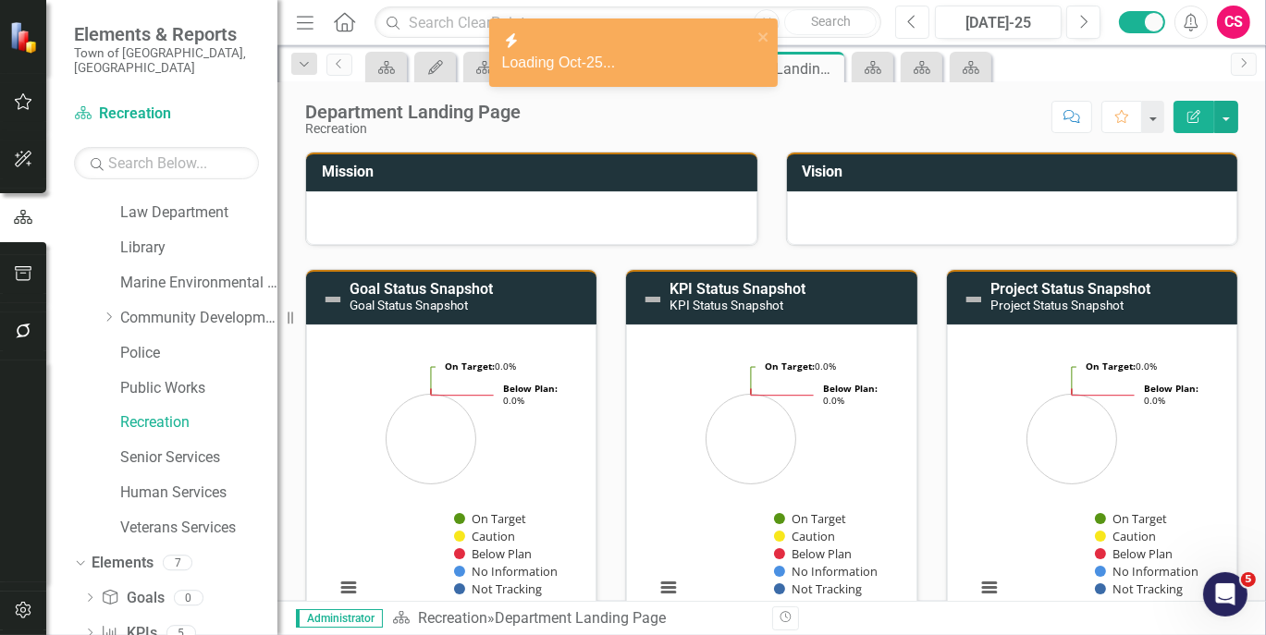
click at [915, 19] on icon "Previous" at bounding box center [912, 22] width 10 height 17
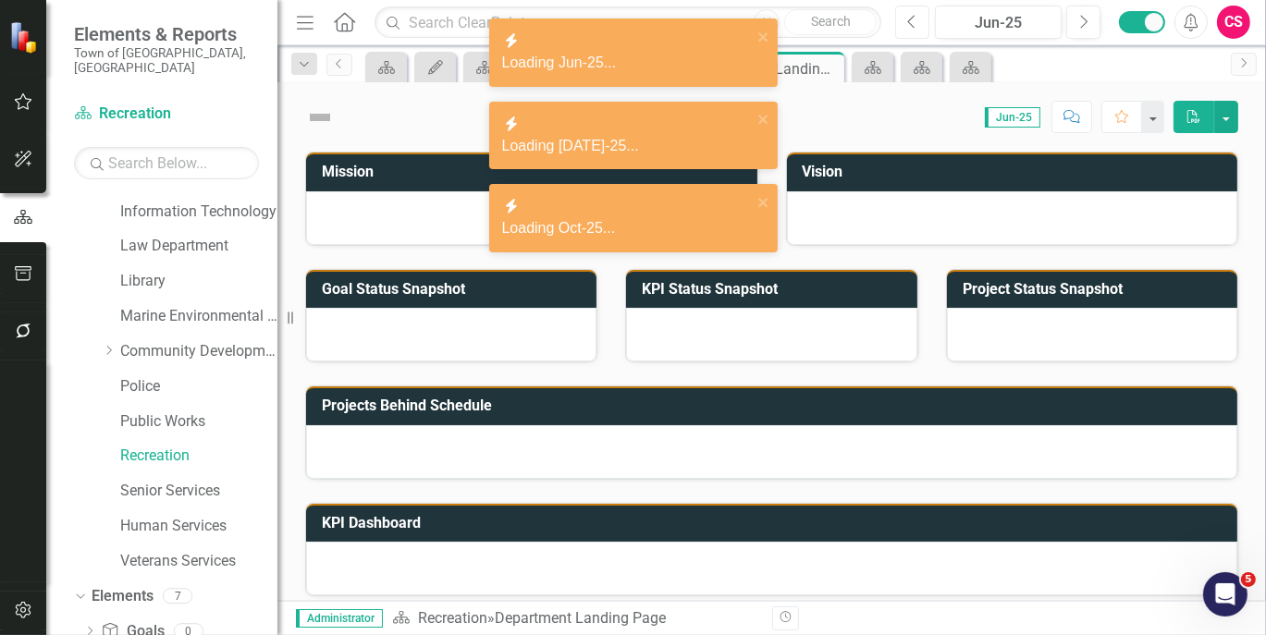
scroll to position [205, 0]
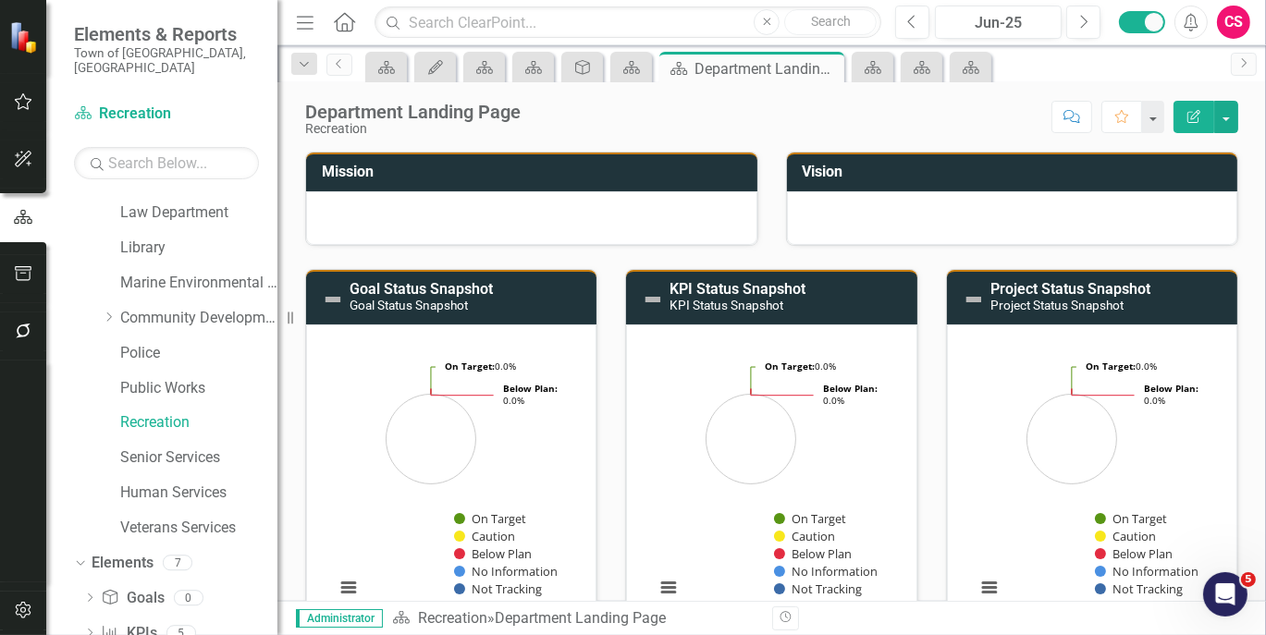
click at [885, 113] on div "Score: N/A Jun-25 Completed Comment Favorite Edit Report" at bounding box center [884, 116] width 708 height 31
click at [1026, 20] on div "Jun-25" at bounding box center [998, 23] width 114 height 22
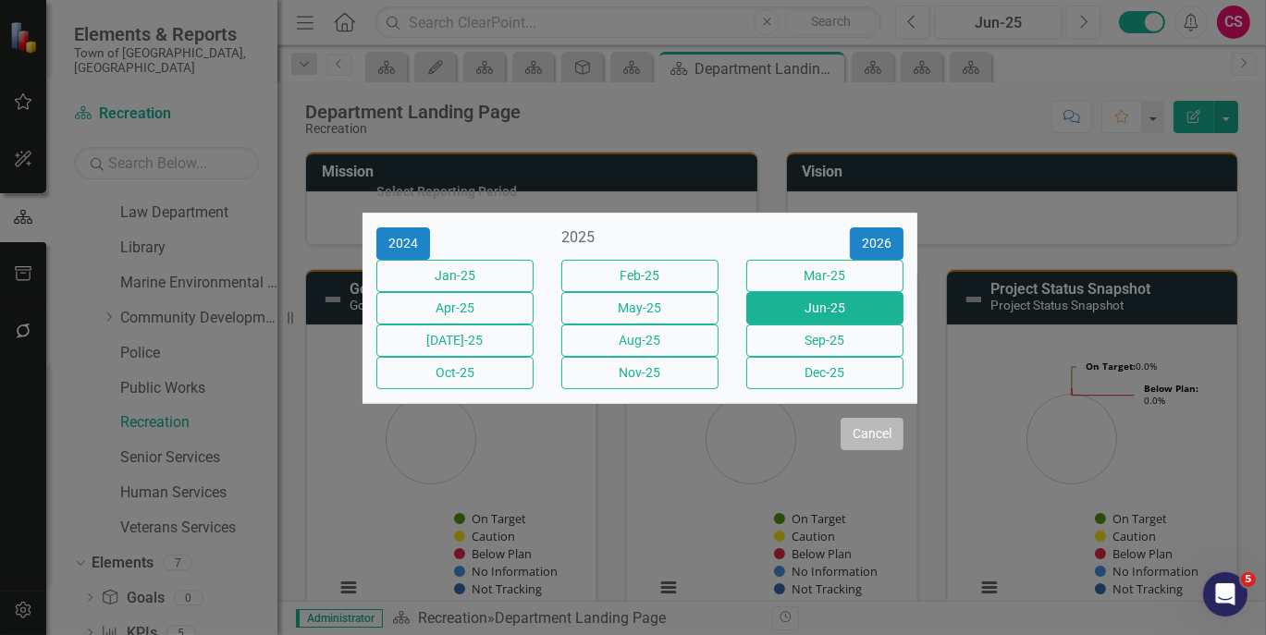
click at [887, 450] on button "Cancel" at bounding box center [872, 434] width 63 height 32
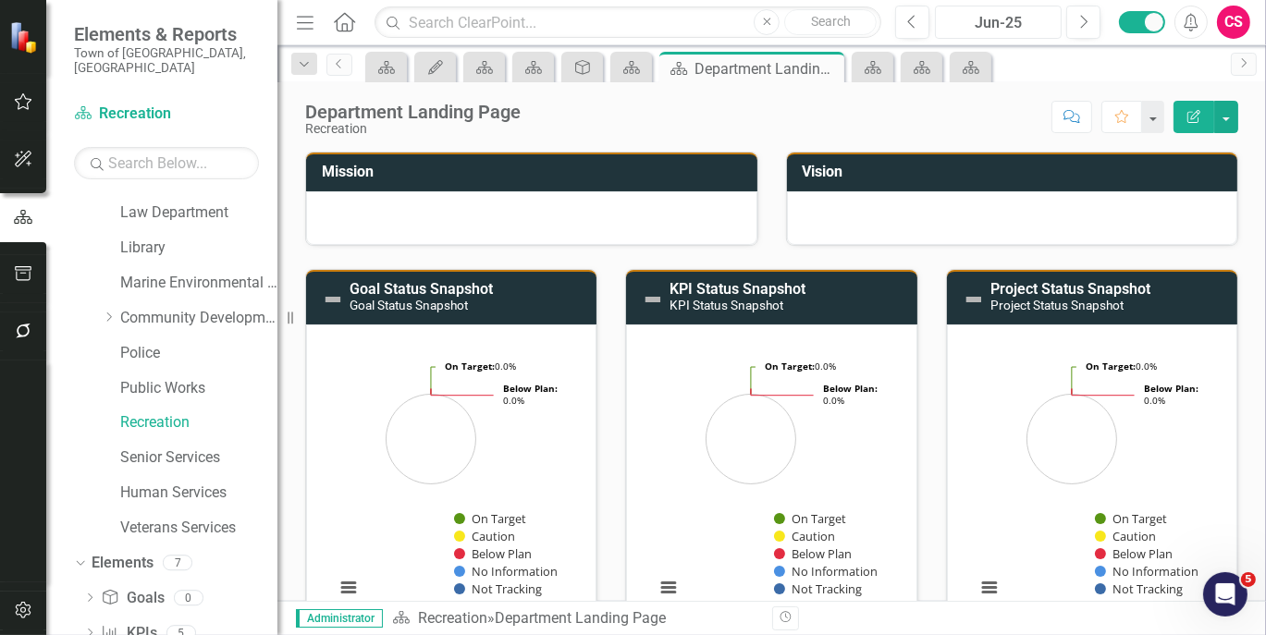
click at [1013, 13] on div "Jun-25" at bounding box center [998, 23] width 114 height 22
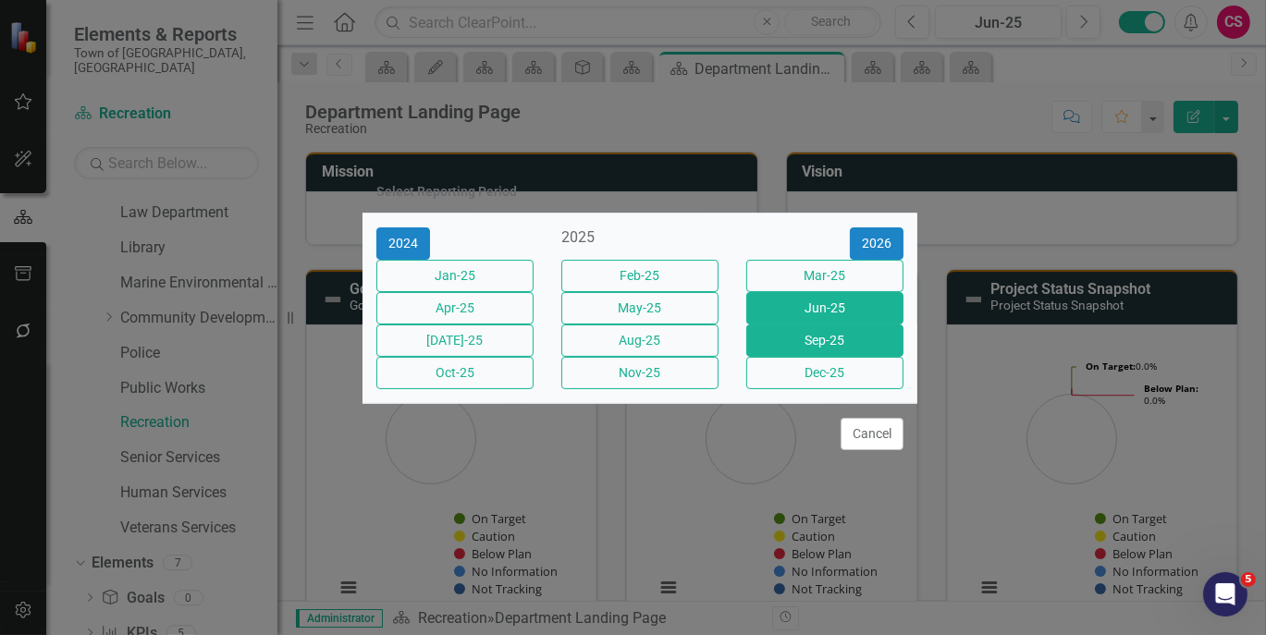
click at [795, 357] on button "Sep-25" at bounding box center [824, 341] width 157 height 32
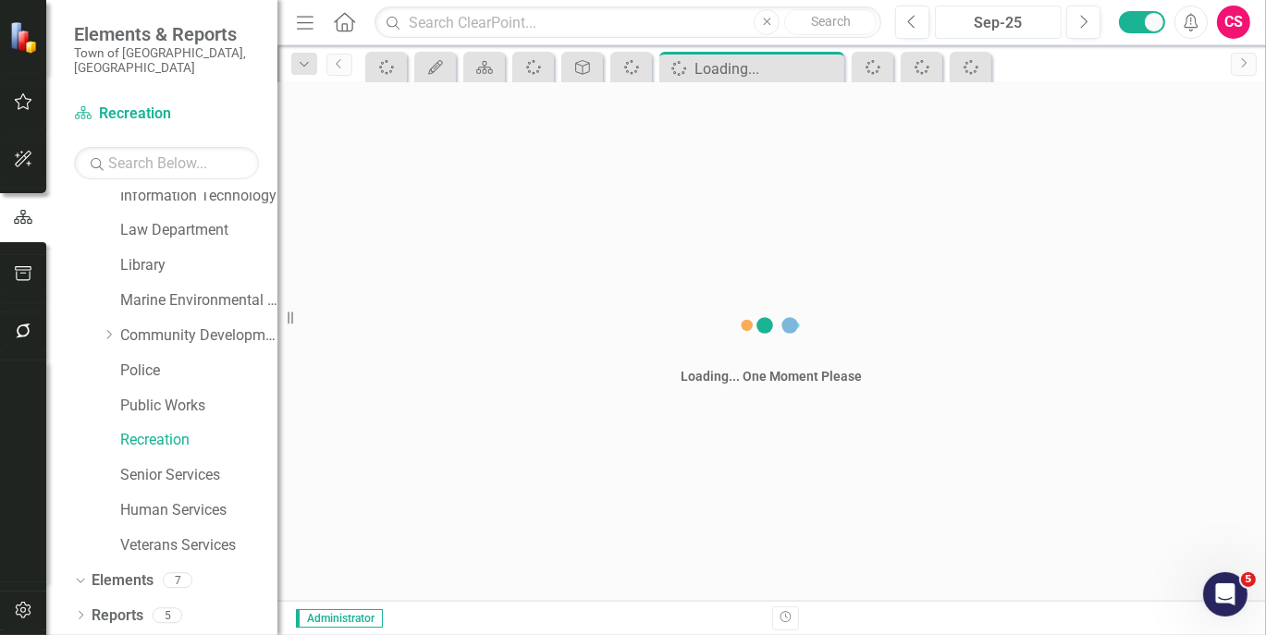
scroll to position [205, 0]
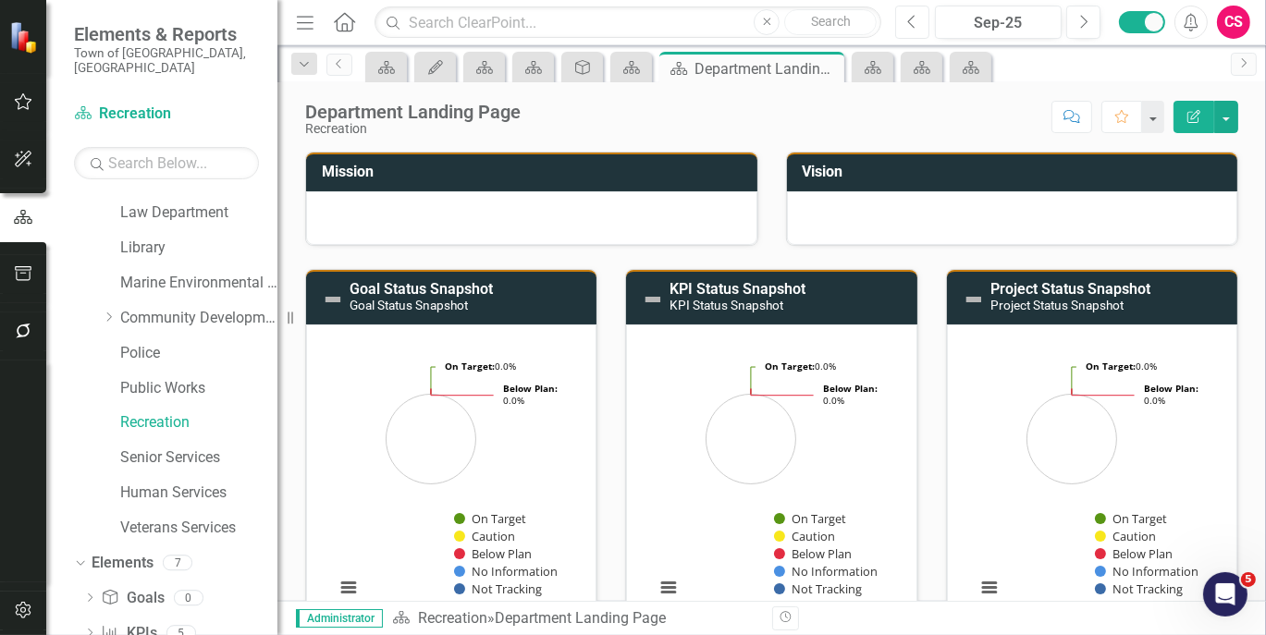
click at [906, 31] on button "Previous" at bounding box center [912, 22] width 34 height 33
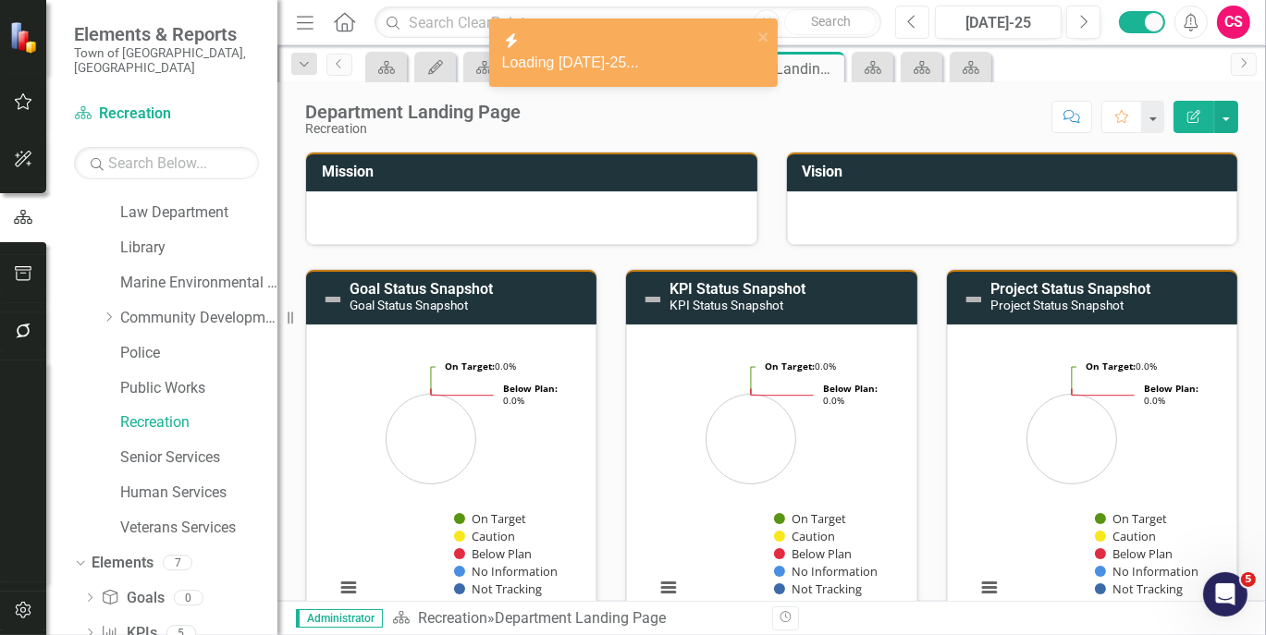
click at [906, 13] on button "Previous" at bounding box center [912, 22] width 34 height 33
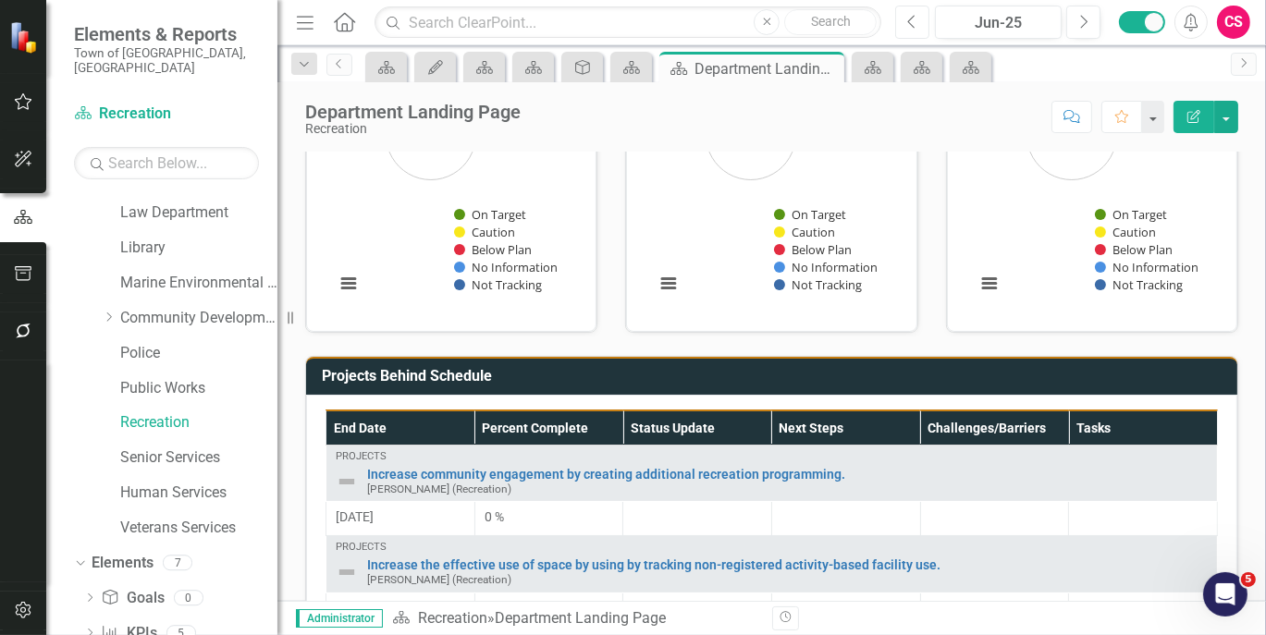
scroll to position [334, 0]
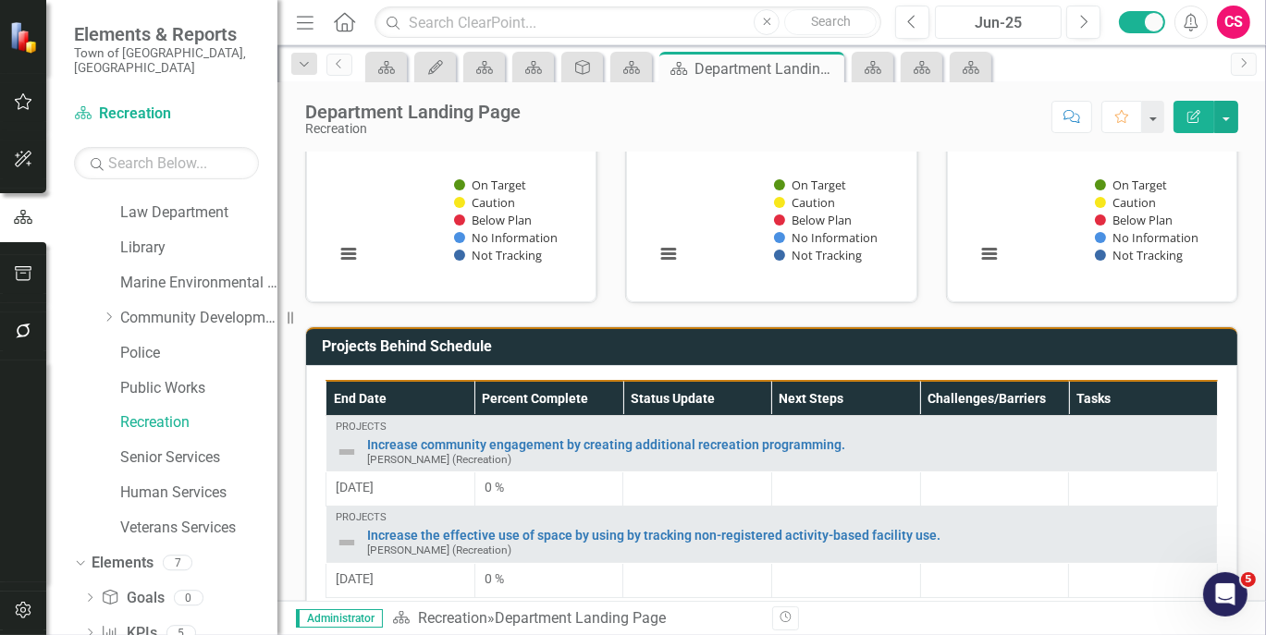
click at [978, 28] on div "Jun-25" at bounding box center [998, 23] width 114 height 22
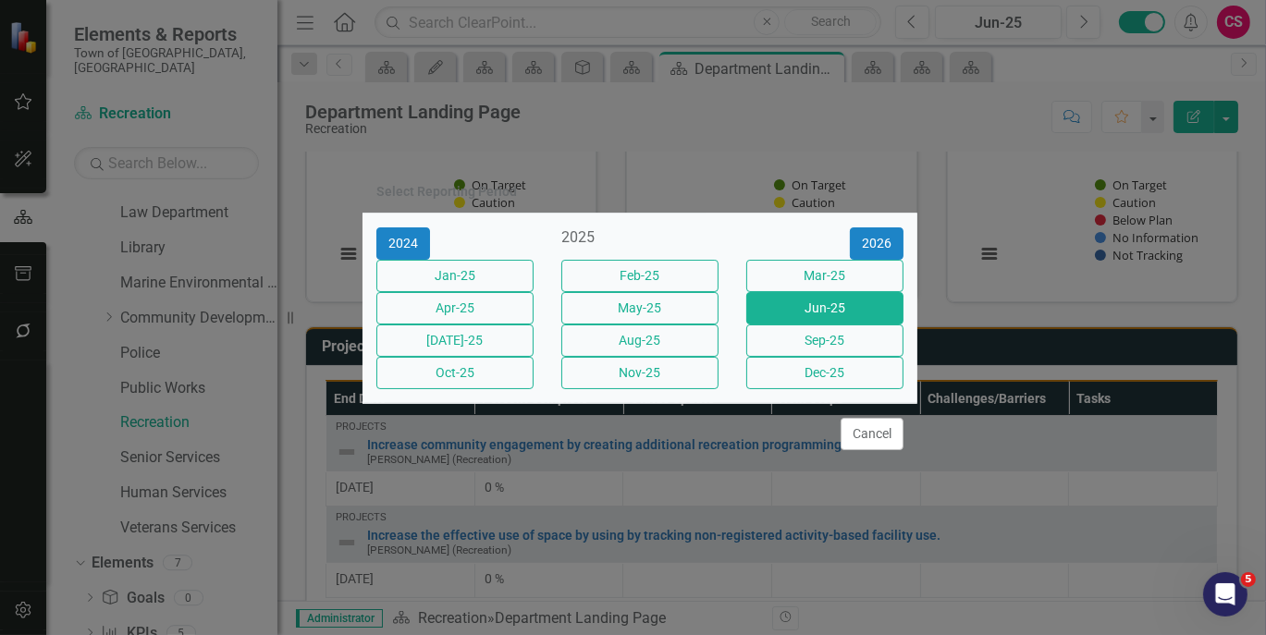
click at [733, 227] on div "2026" at bounding box center [824, 243] width 185 height 32
click at [879, 450] on button "Cancel" at bounding box center [872, 434] width 63 height 32
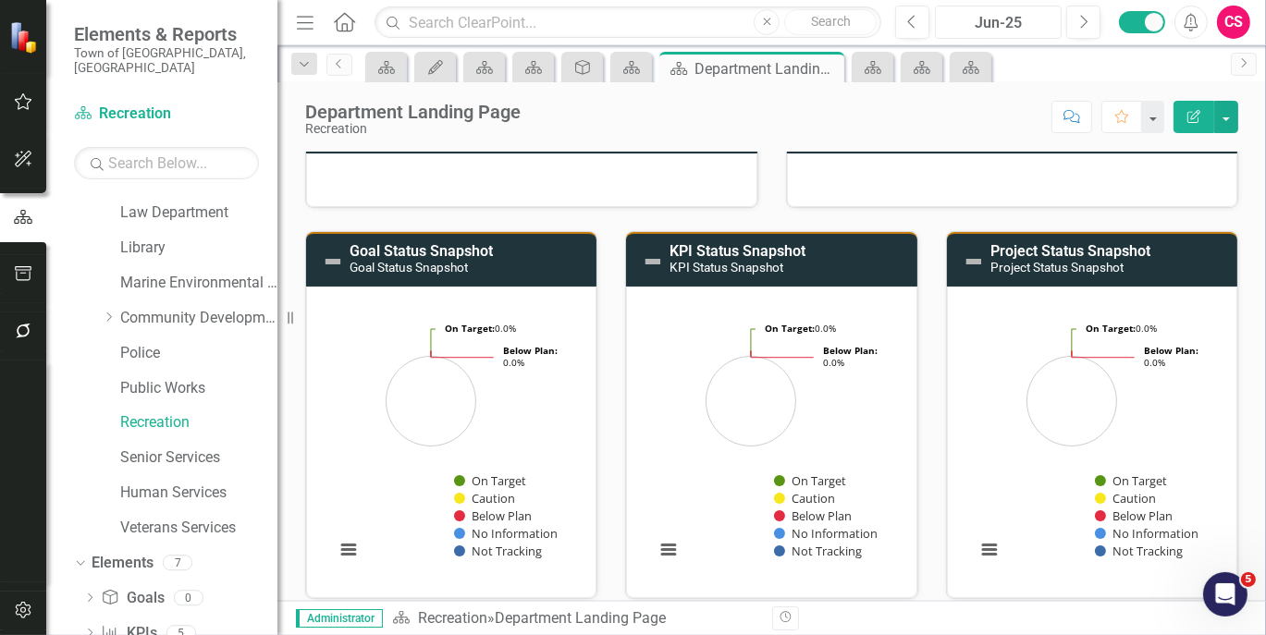
scroll to position [0, 0]
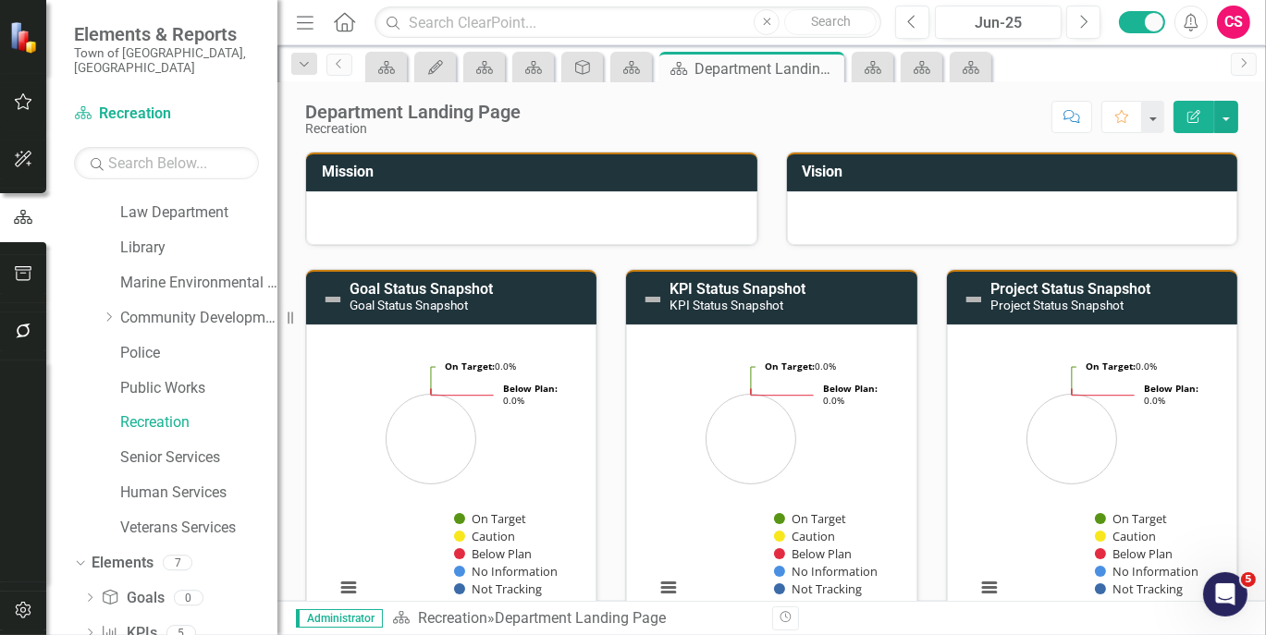
click at [772, 248] on div "KPI Status Snapshot KPI Status Snapshot Loading... Chart Pie chart with 5 slice…" at bounding box center [771, 441] width 320 height 391
click at [990, 14] on div "Jun-25" at bounding box center [998, 23] width 114 height 22
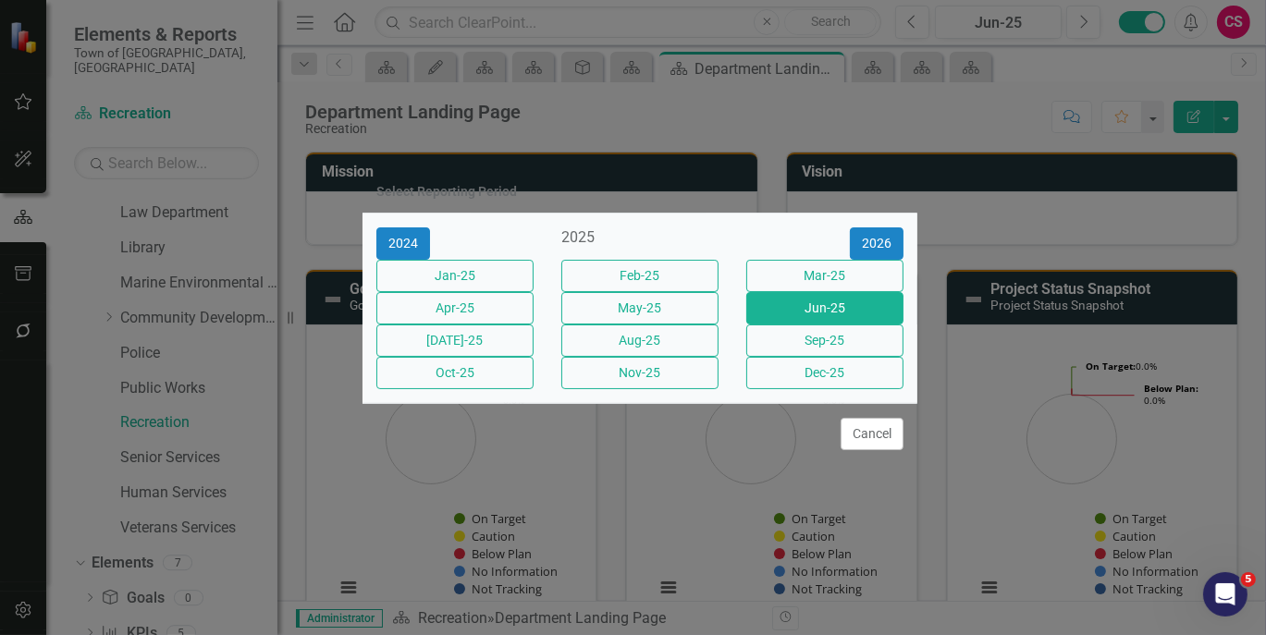
click at [768, 182] on div "Select Reporting Period" at bounding box center [639, 192] width 555 height 43
click at [887, 450] on button "Cancel" at bounding box center [872, 434] width 63 height 32
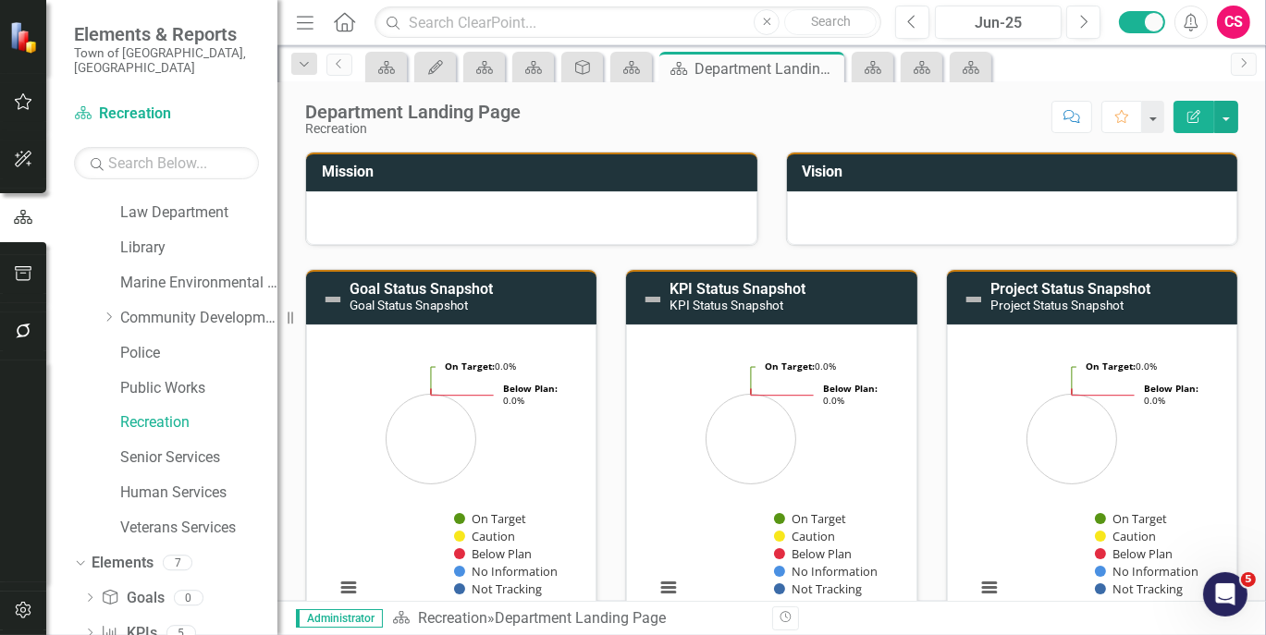
click at [728, 258] on div "KPI Status Snapshot KPI Status Snapshot Loading... Chart Pie chart with 5 slice…" at bounding box center [771, 441] width 320 height 391
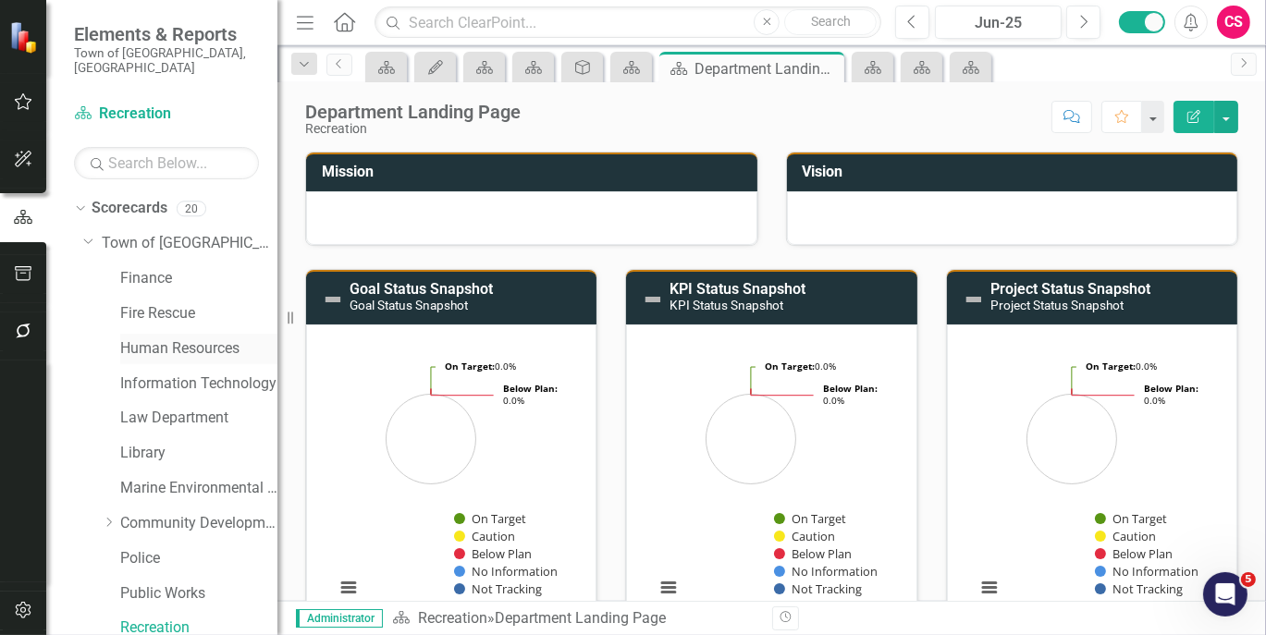
scroll to position [277, 0]
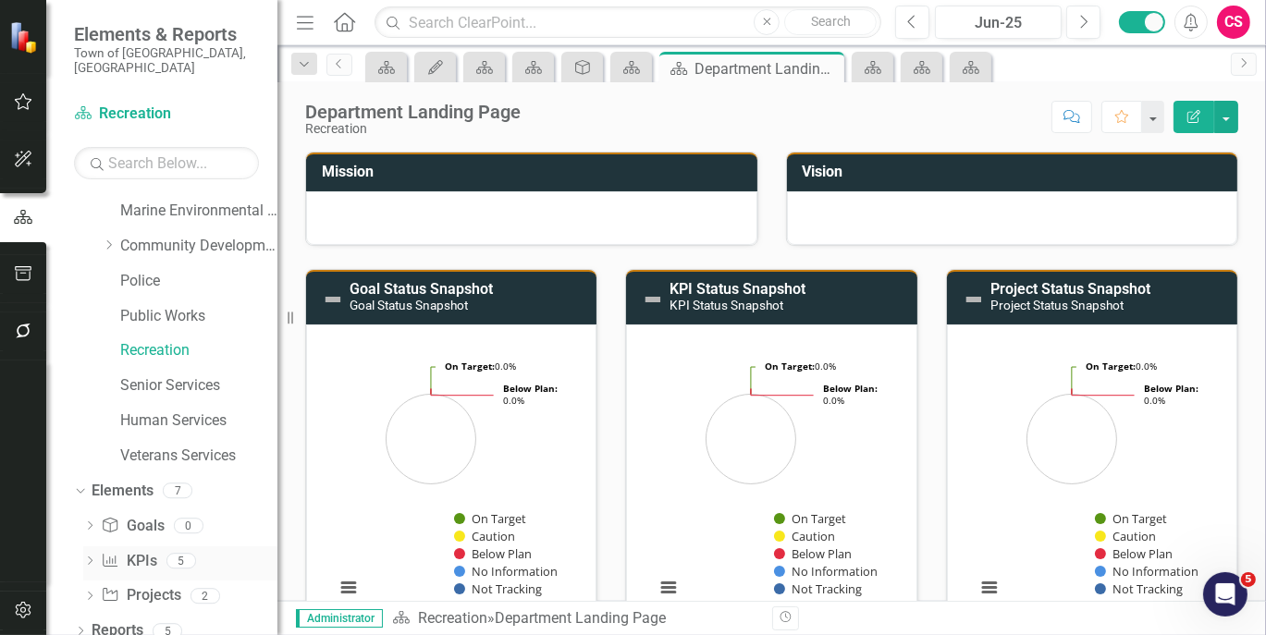
click at [141, 551] on link "KPI KPIs" at bounding box center [128, 561] width 55 height 21
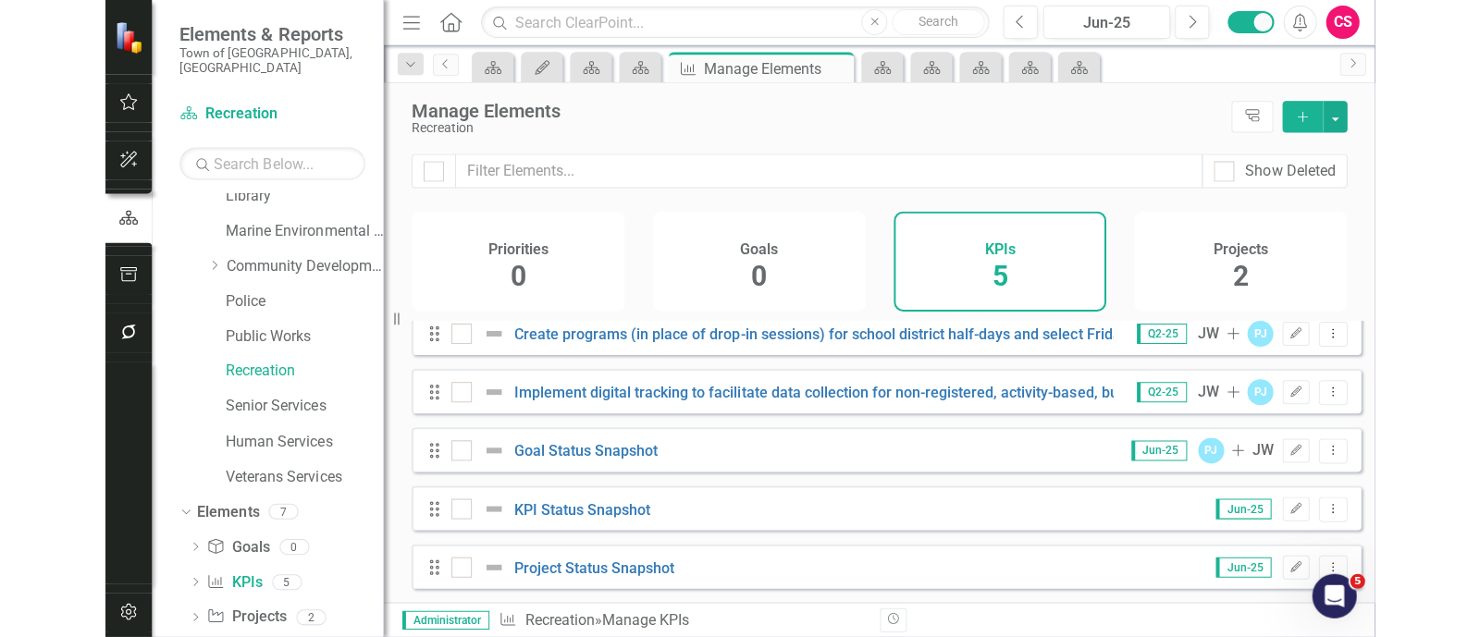
scroll to position [259, 0]
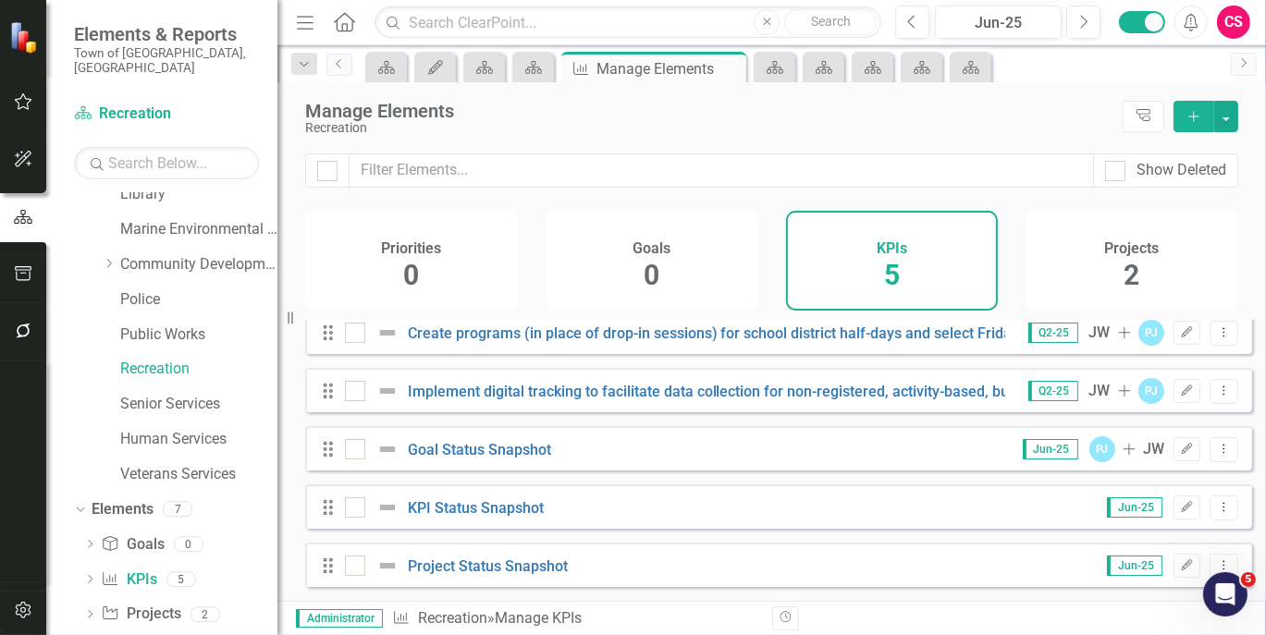
click at [657, 122] on div "Recreation" at bounding box center [709, 128] width 808 height 14
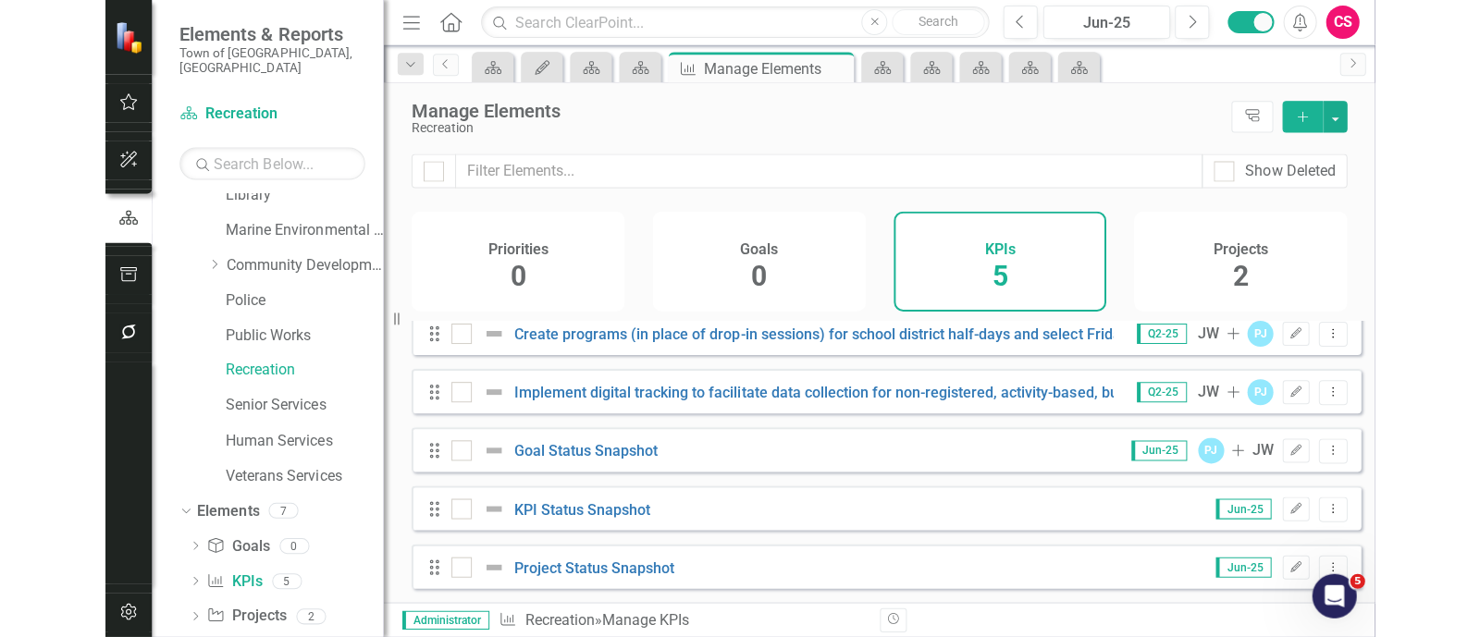
scroll to position [21, 0]
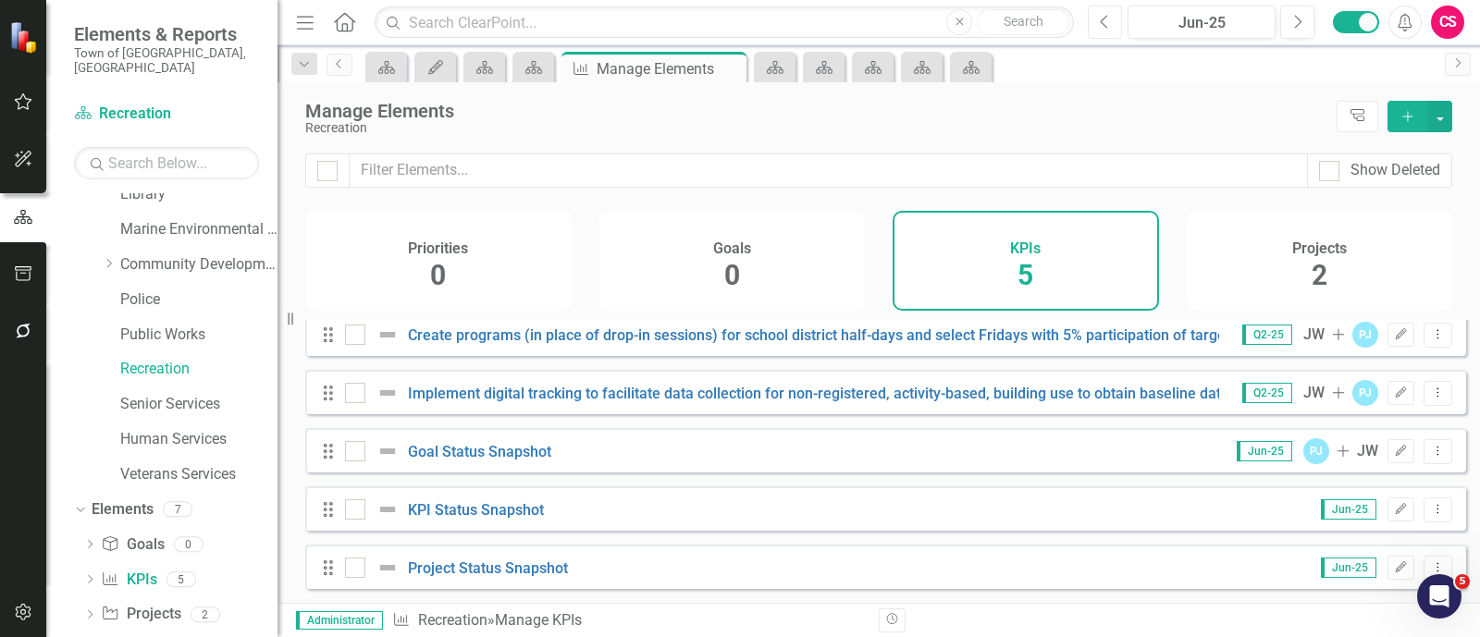
click at [1107, 23] on icon "Previous" at bounding box center [1105, 22] width 10 height 17
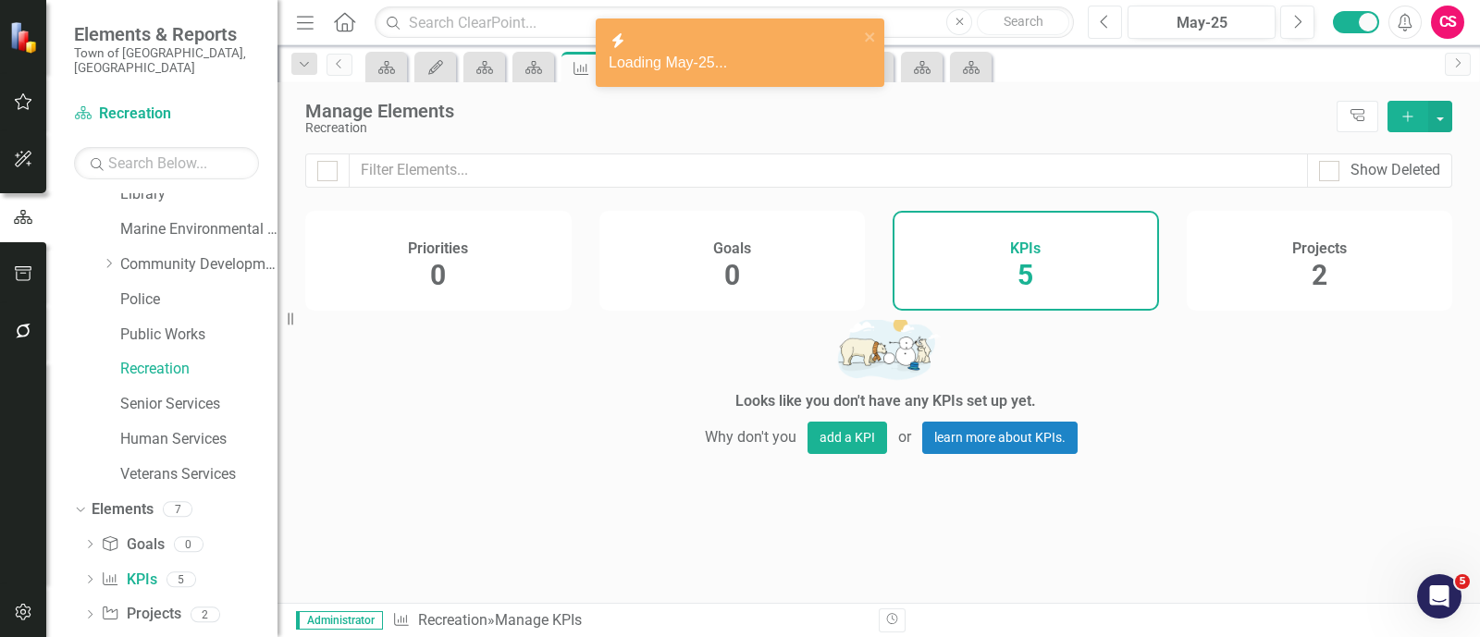
scroll to position [259, 0]
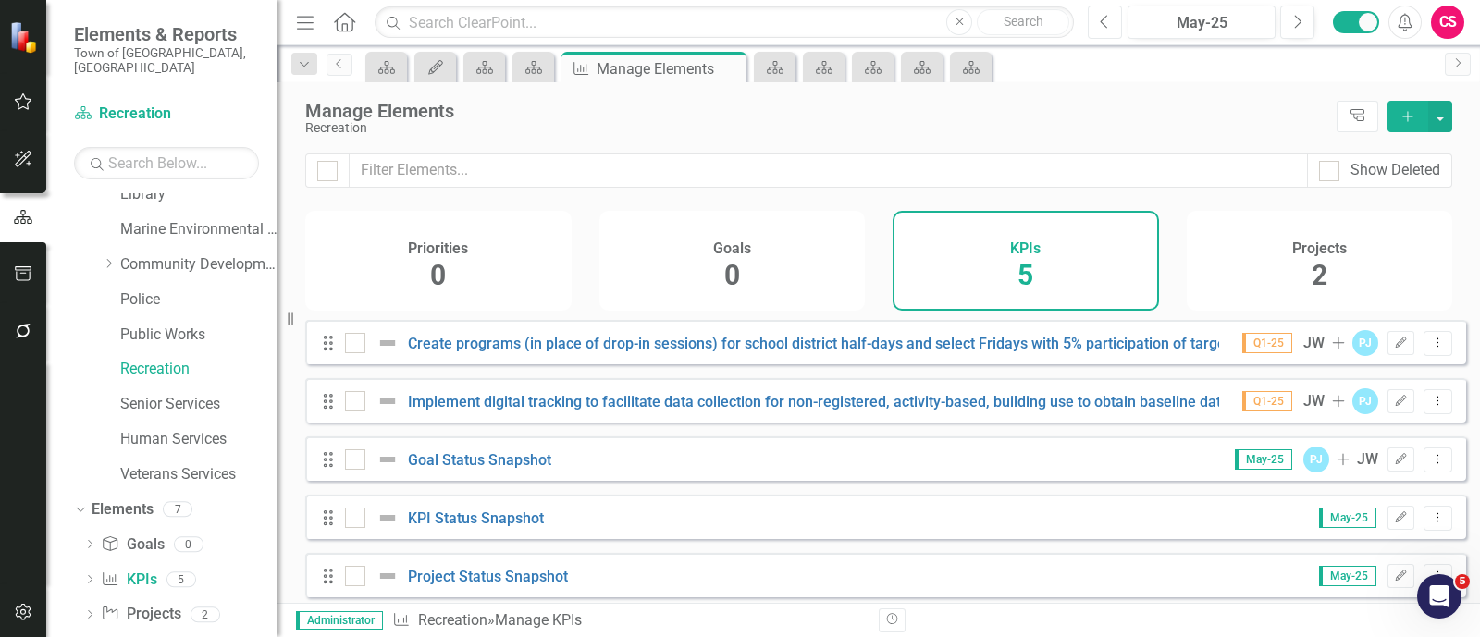
click at [1107, 23] on icon "Previous" at bounding box center [1105, 22] width 10 height 17
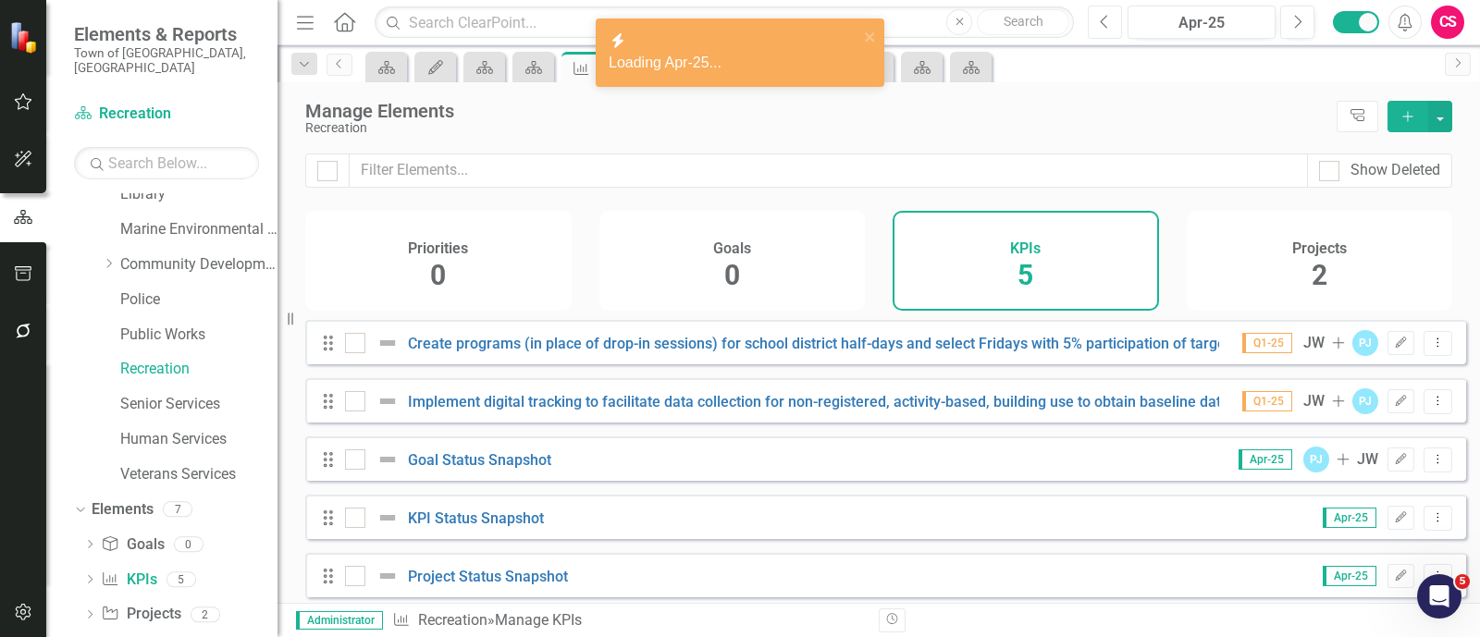
scroll to position [259, 0]
checkbox input "false"
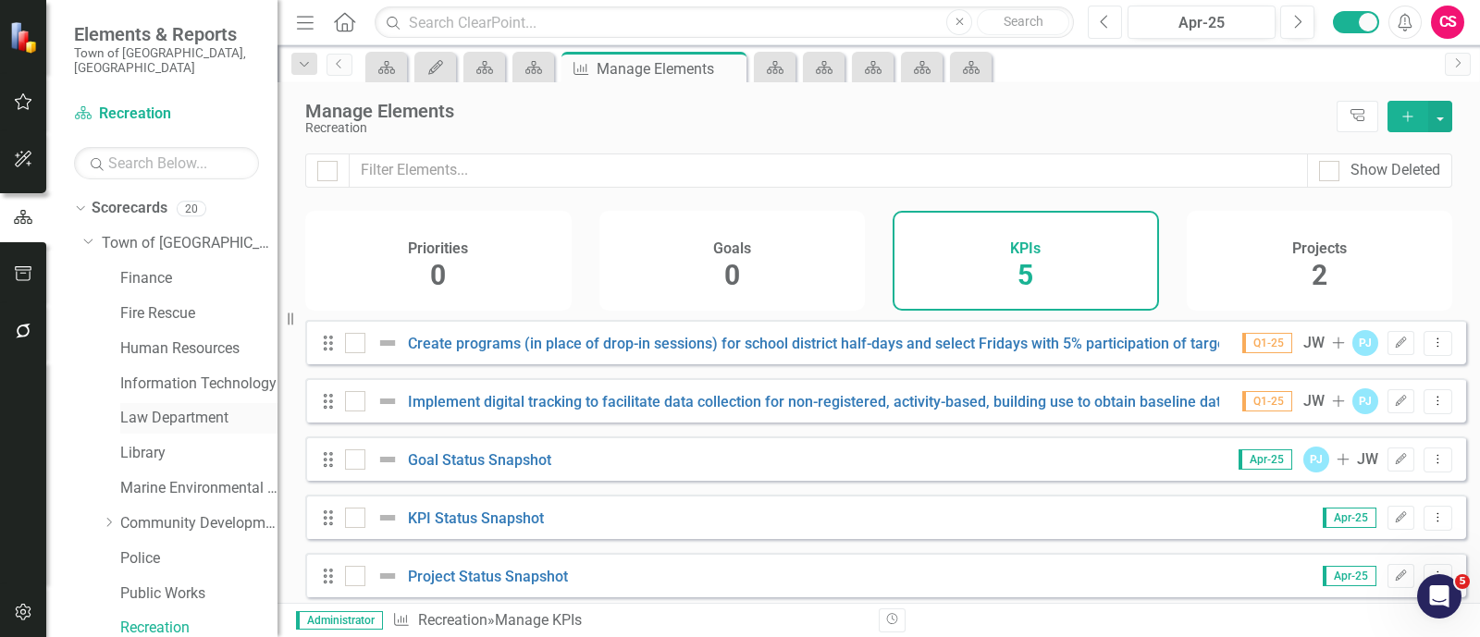
scroll to position [1, 0]
click at [74, 201] on icon "Dropdown" at bounding box center [78, 207] width 10 height 13
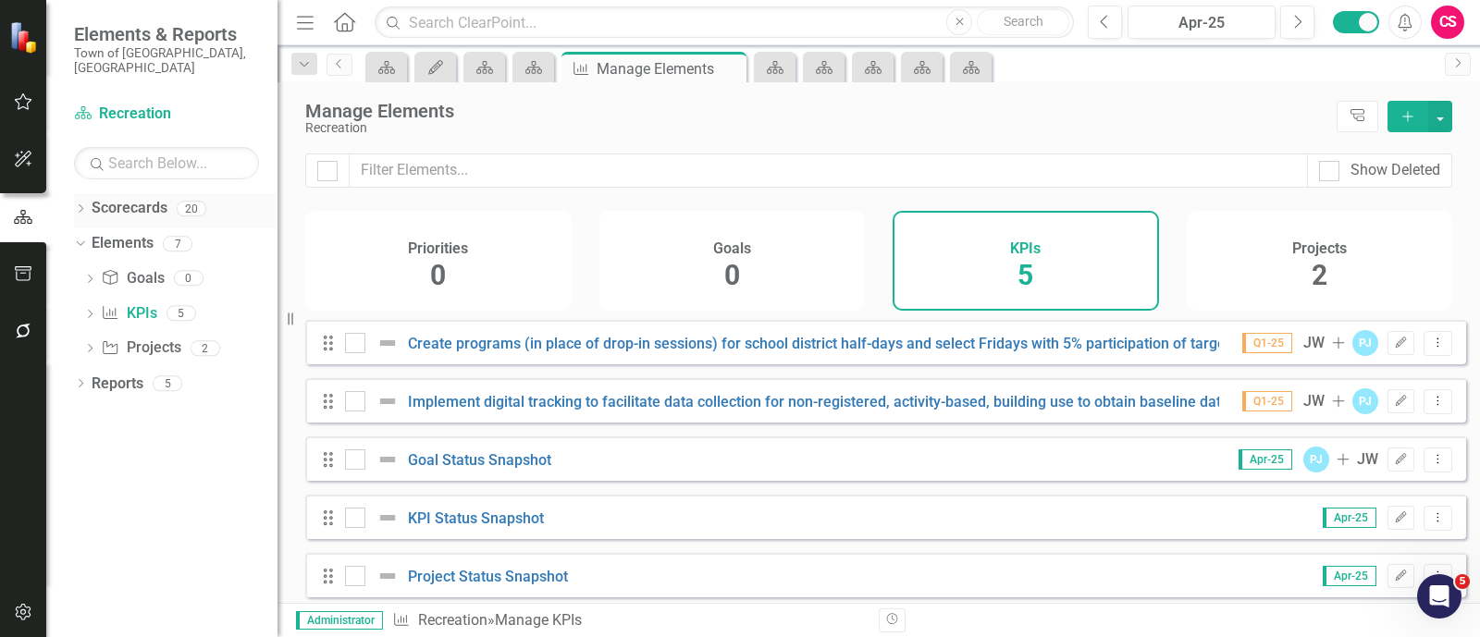
scroll to position [0, 0]
click at [1199, 116] on div "Manage Elements" at bounding box center [816, 111] width 1022 height 20
click at [1118, 17] on button "Previous" at bounding box center [1104, 22] width 34 height 33
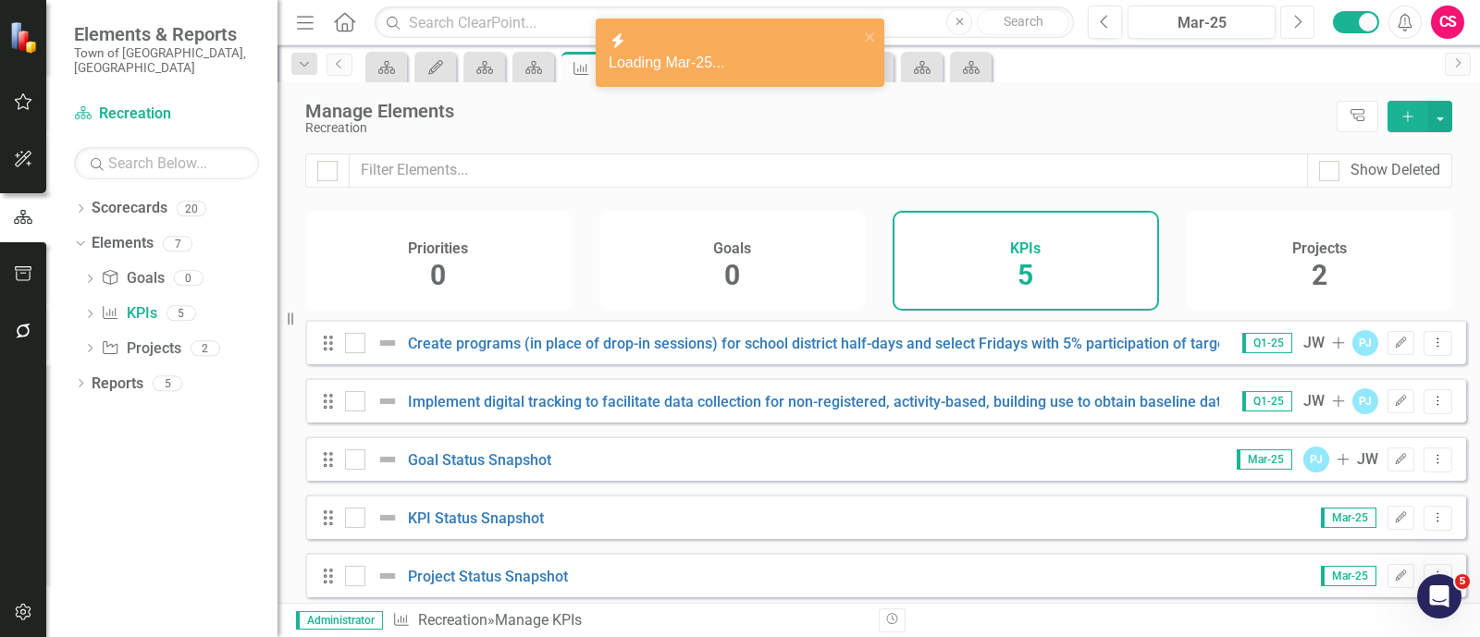
click at [1293, 24] on icon "Next" at bounding box center [1297, 22] width 10 height 17
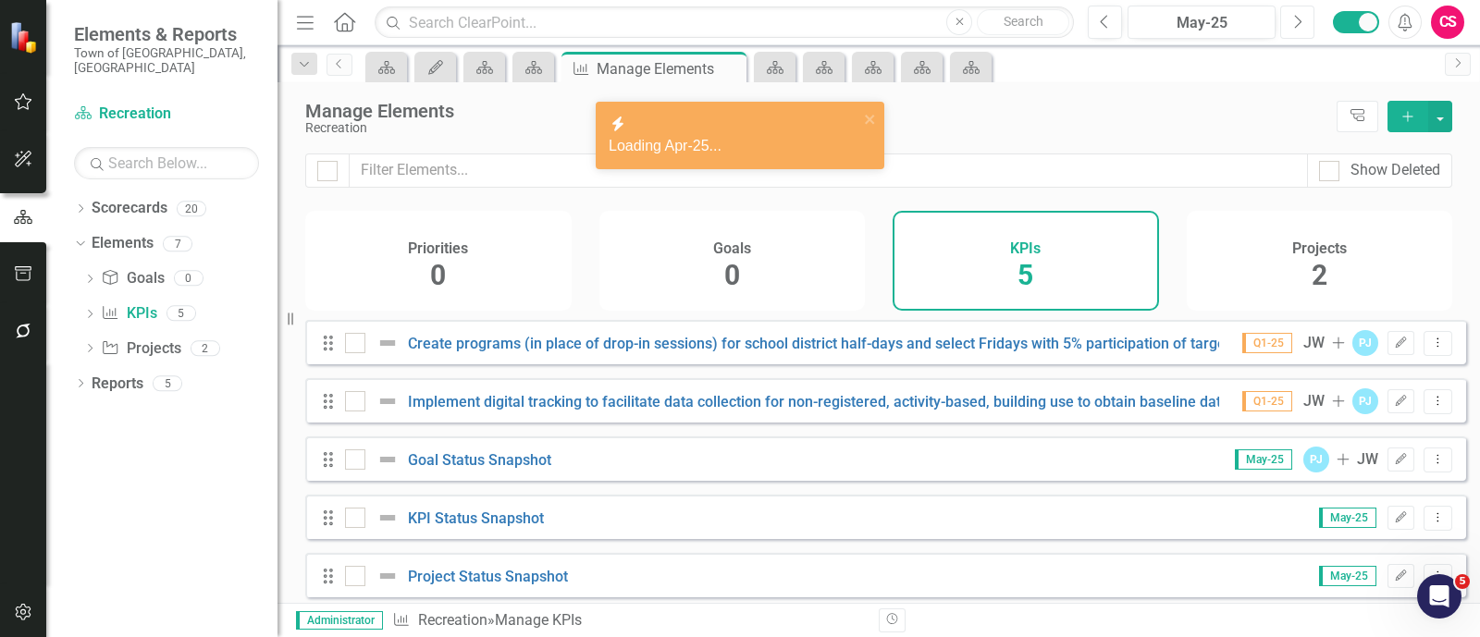
click at [1293, 24] on icon "Next" at bounding box center [1297, 22] width 10 height 17
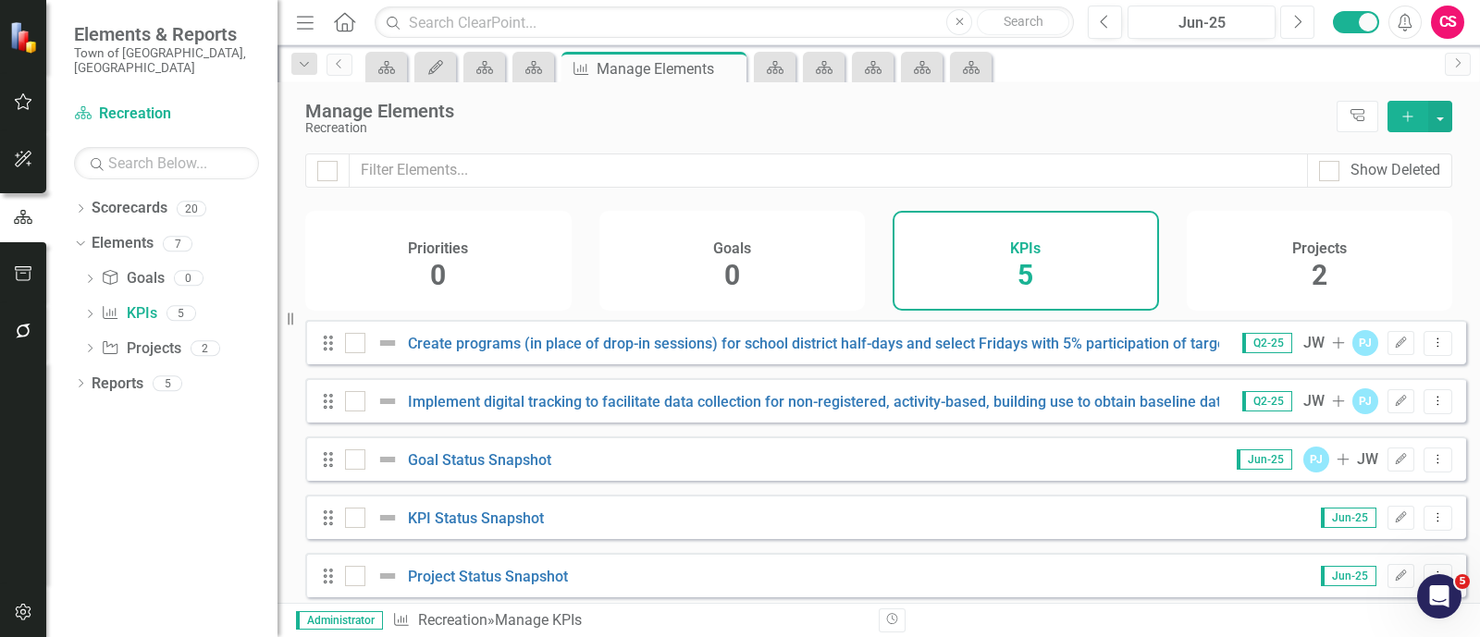
scroll to position [21, 0]
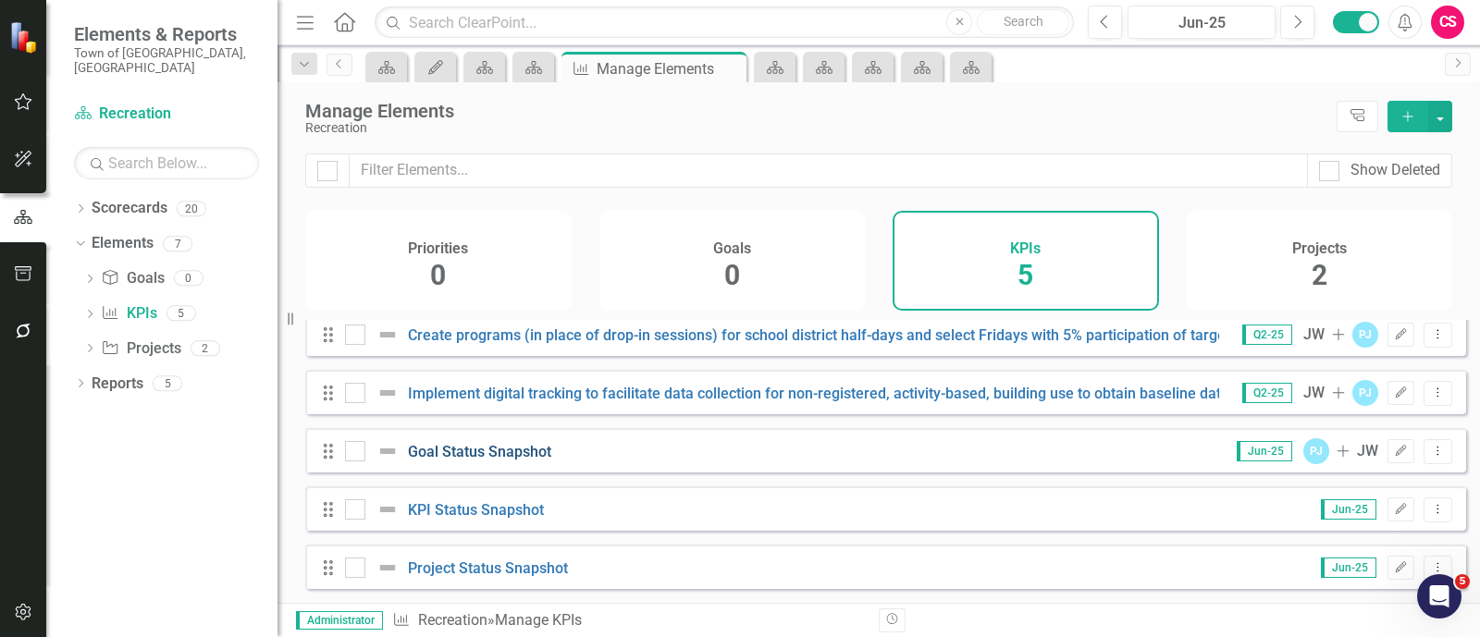
click at [502, 451] on link "Goal Status Snapshot" at bounding box center [479, 452] width 143 height 18
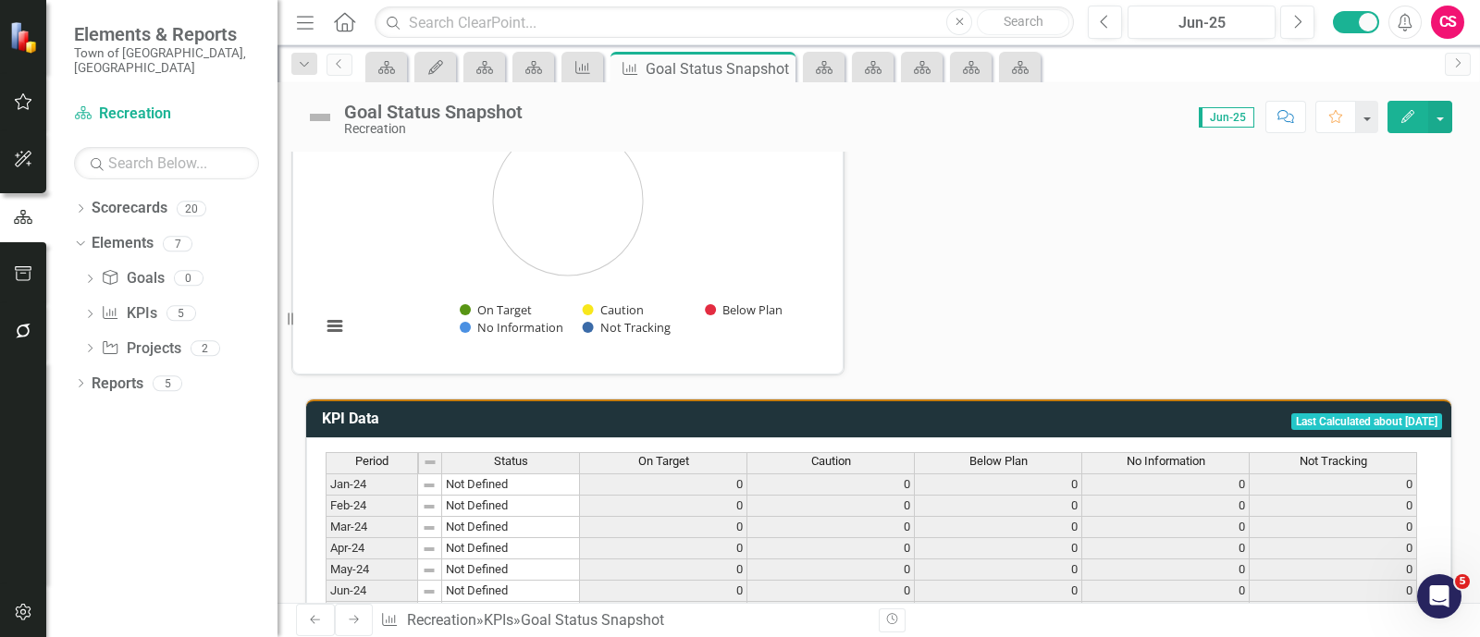
scroll to position [1014, 0]
